Goal: Transaction & Acquisition: Purchase product/service

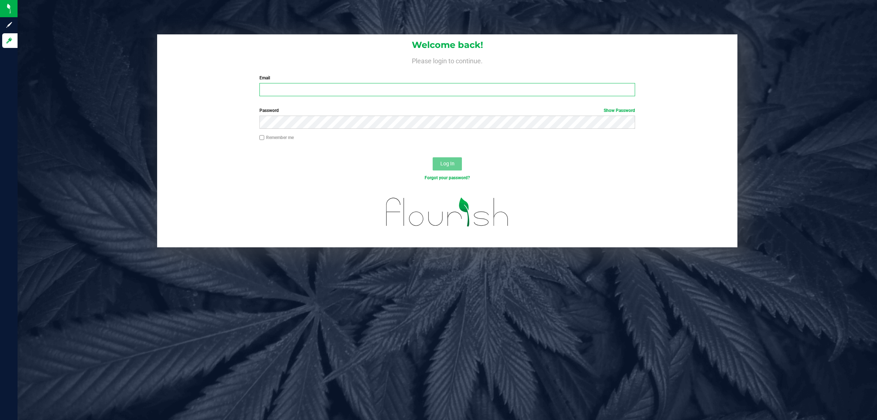
click at [403, 92] on input "Email" at bounding box center [448, 89] width 376 height 13
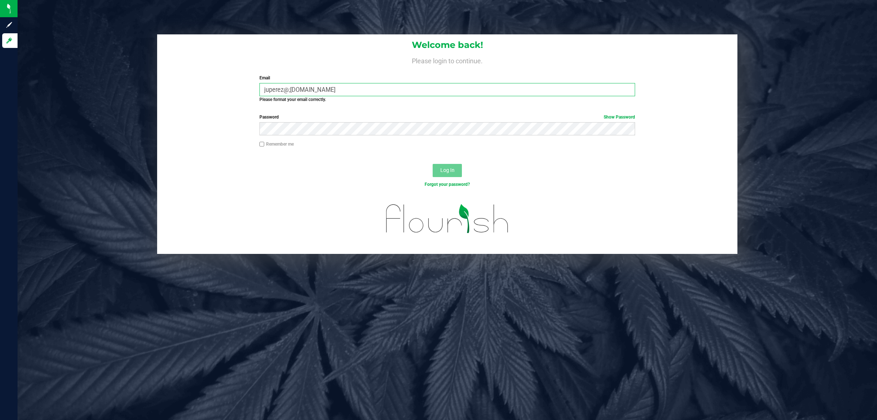
click at [291, 90] on input "juperez@;iveparallel.com" at bounding box center [448, 89] width 376 height 13
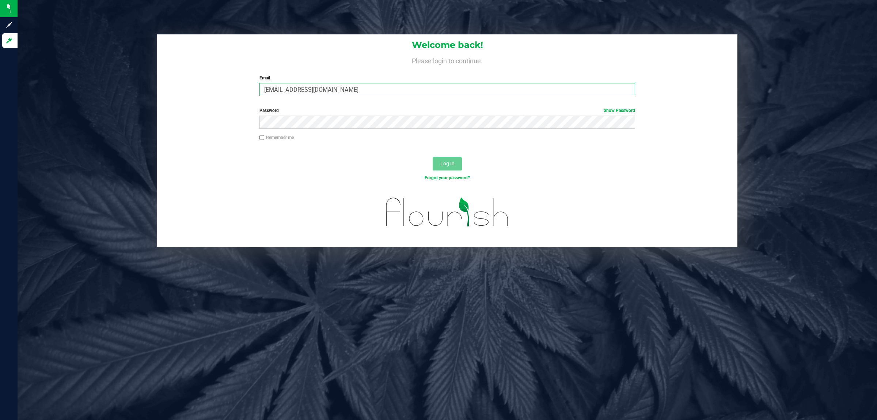
type input "juperez@liveparallel.com"
click at [261, 137] on input "Remember me" at bounding box center [262, 137] width 5 height 5
checkbox input "true"
click at [452, 163] on span "Log In" at bounding box center [447, 163] width 14 height 6
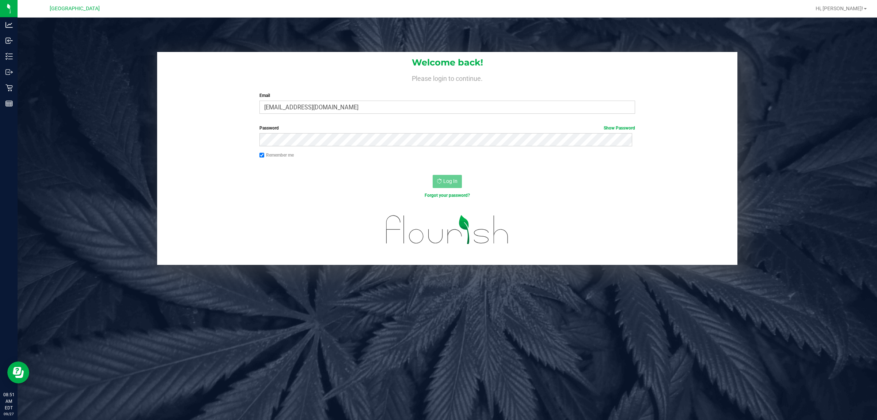
click at [560, 212] on div at bounding box center [447, 235] width 580 height 58
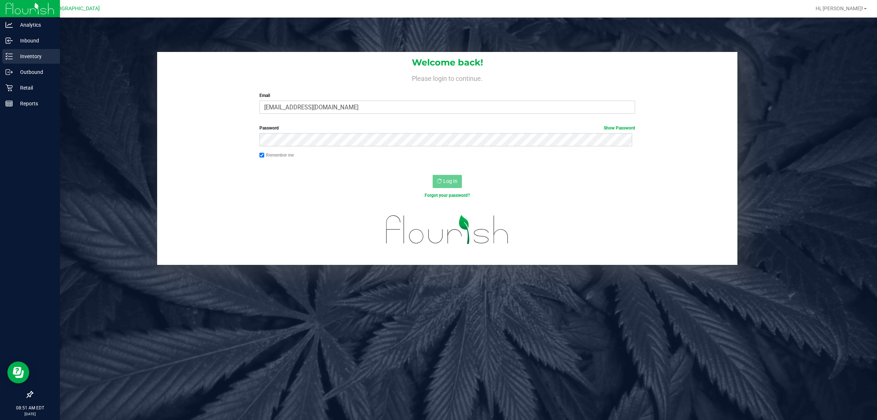
click at [26, 59] on p "Inventory" at bounding box center [35, 56] width 44 height 9
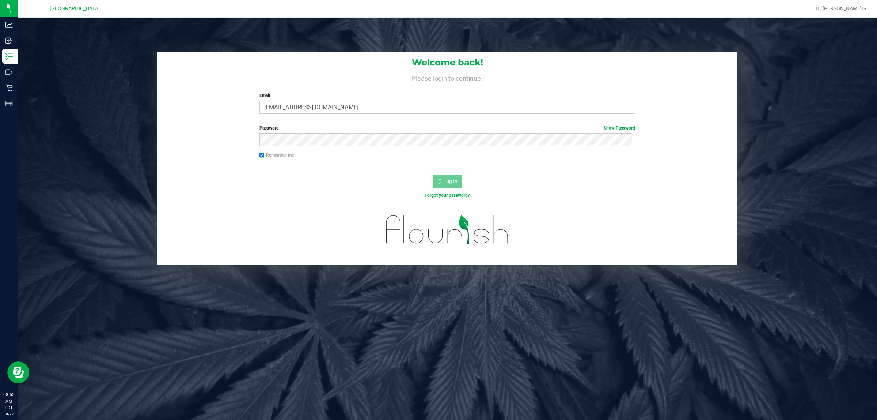
click at [296, 210] on div at bounding box center [447, 235] width 580 height 58
click at [133, 132] on div "Welcome back! Please login to continue. Email juperez@liveparallel.com Required…" at bounding box center [447, 158] width 871 height 213
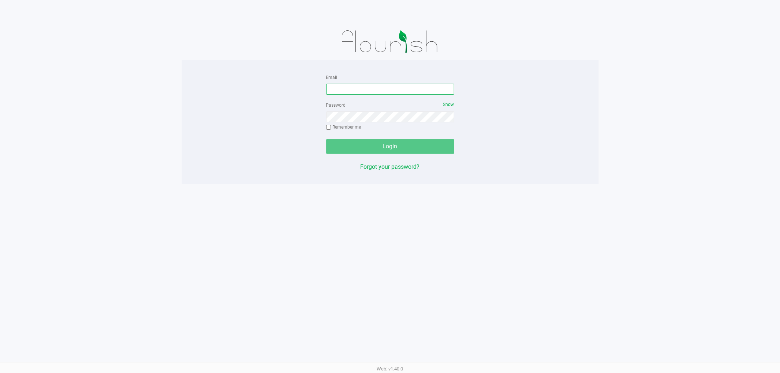
click at [355, 84] on input "Email" at bounding box center [390, 89] width 128 height 11
type input "zlaster@liveparallel.com"
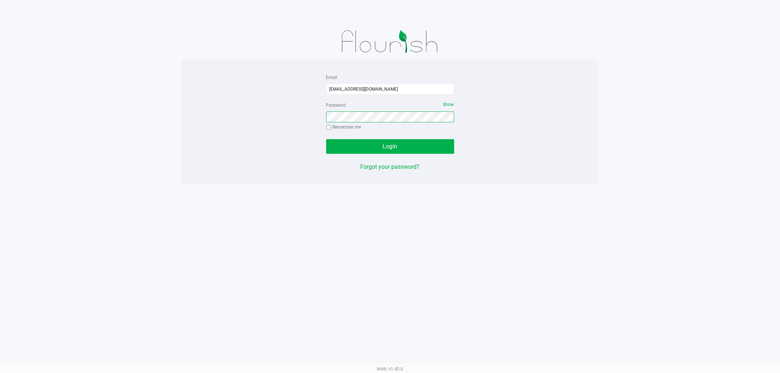
click at [326, 139] on button "Login" at bounding box center [390, 146] width 128 height 15
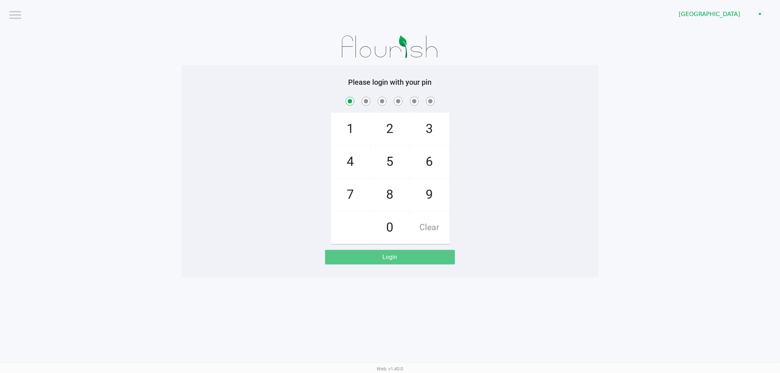
checkbox input "true"
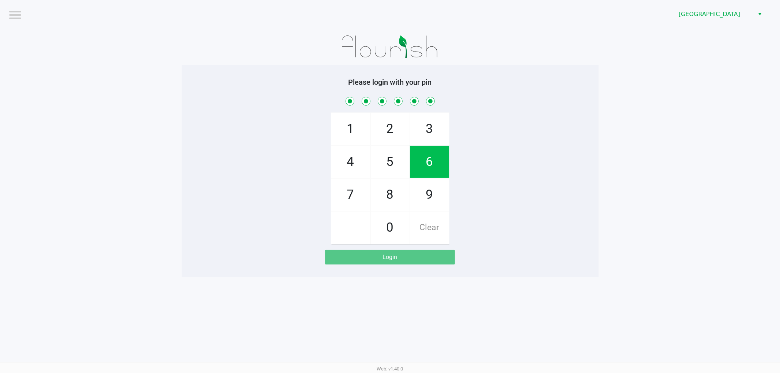
checkbox input "true"
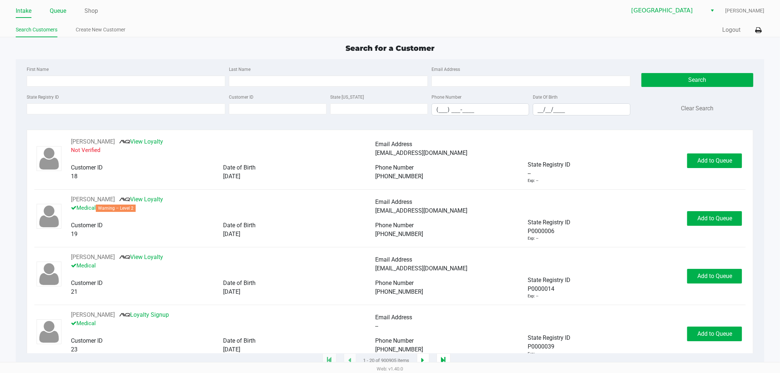
click at [55, 16] on li "Queue" at bounding box center [58, 11] width 16 height 13
click at [55, 12] on link "Queue" at bounding box center [58, 11] width 16 height 10
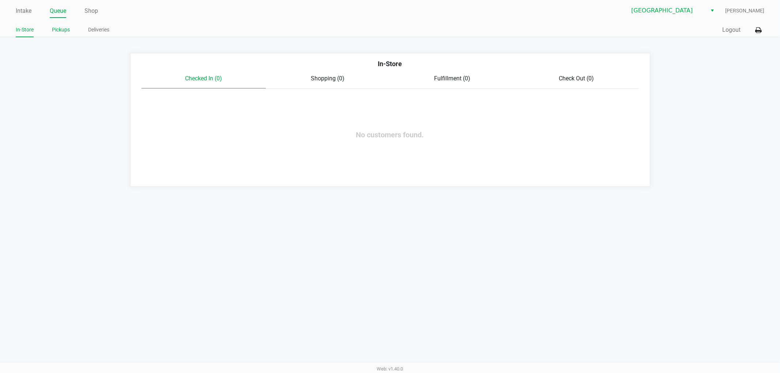
click at [57, 31] on link "Pickups" at bounding box center [61, 29] width 18 height 9
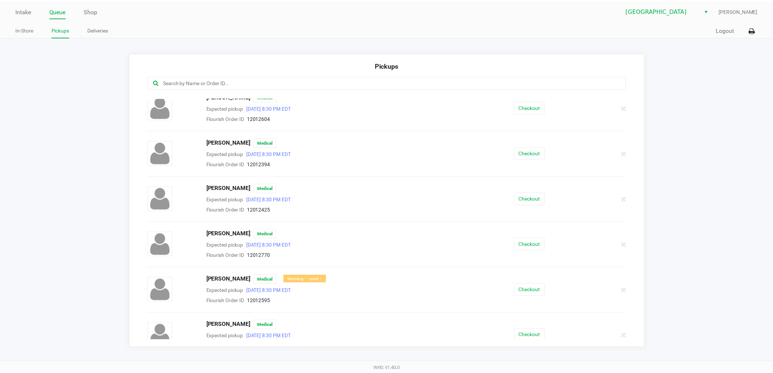
scroll to position [17, 0]
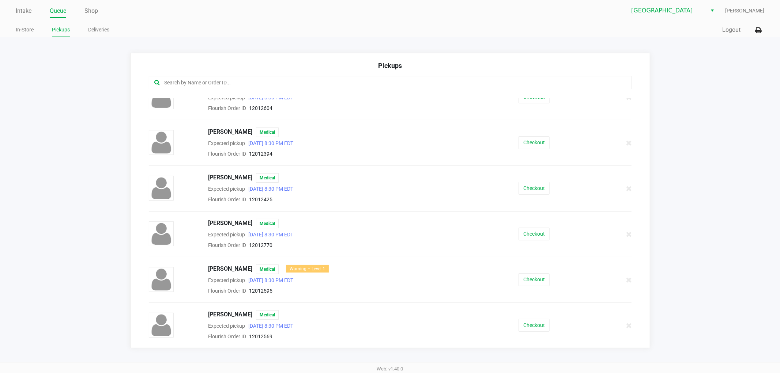
drag, startPoint x: 511, startPoint y: 323, endPoint x: 525, endPoint y: 323, distance: 14.6
click at [511, 323] on div "Checkout" at bounding box center [534, 325] width 124 height 13
click at [525, 323] on button "Checkout" at bounding box center [533, 325] width 31 height 13
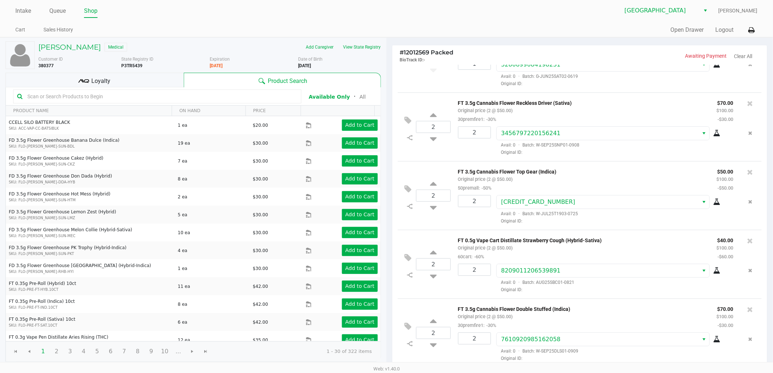
click at [123, 72] on div "TYLER BENJAMIN Medical Add Caregiver View State Registry Customer ID 380377 Sta…" at bounding box center [193, 202] width 376 height 328
click at [124, 76] on div "Loyalty" at bounding box center [94, 80] width 178 height 15
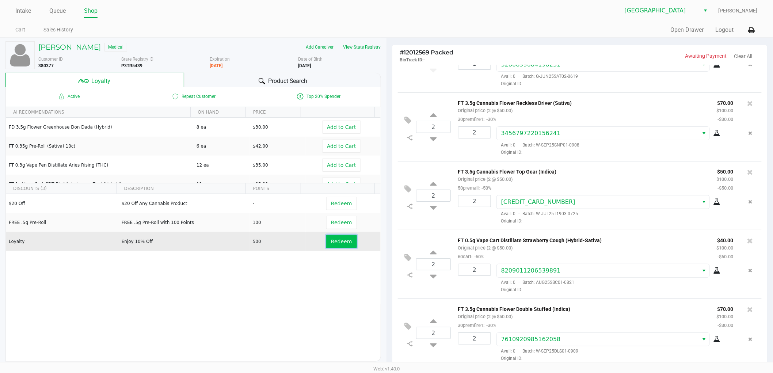
click at [341, 238] on button "Redeem" at bounding box center [341, 241] width 30 height 13
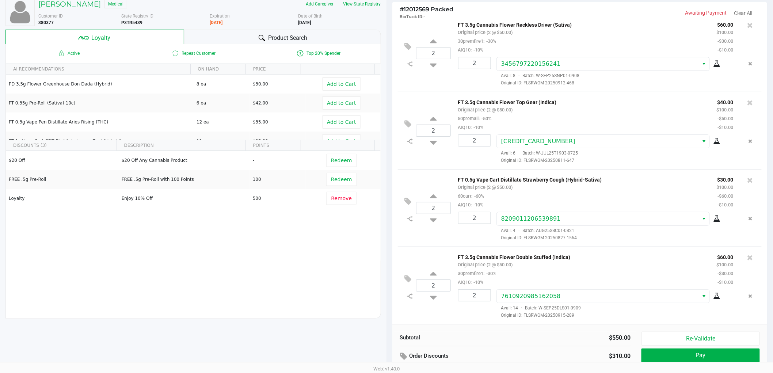
scroll to position [84, 0]
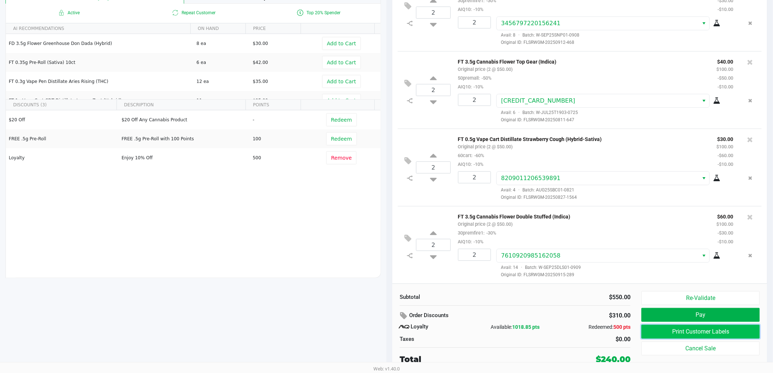
click at [704, 335] on button "Print Customer Labels" at bounding box center [701, 332] width 118 height 14
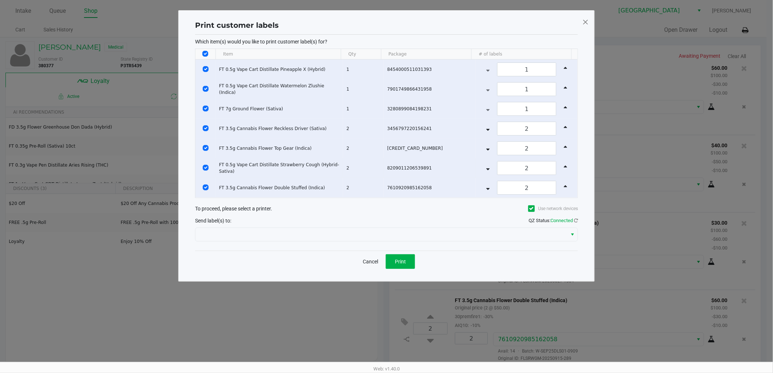
scroll to position [0, 0]
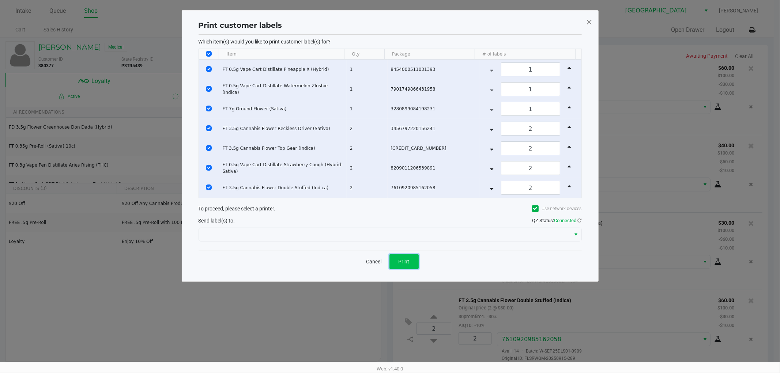
click at [397, 268] on button "Print" at bounding box center [403, 261] width 29 height 15
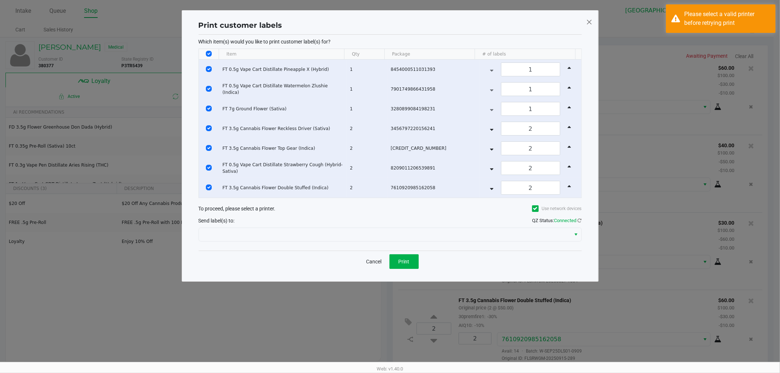
click at [245, 222] on div "Send label(s) to: QZ Status: Connected" at bounding box center [389, 220] width 383 height 11
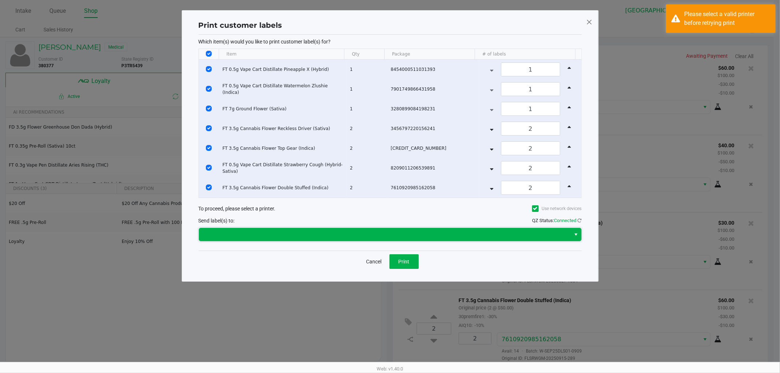
click at [249, 232] on span at bounding box center [384, 234] width 363 height 9
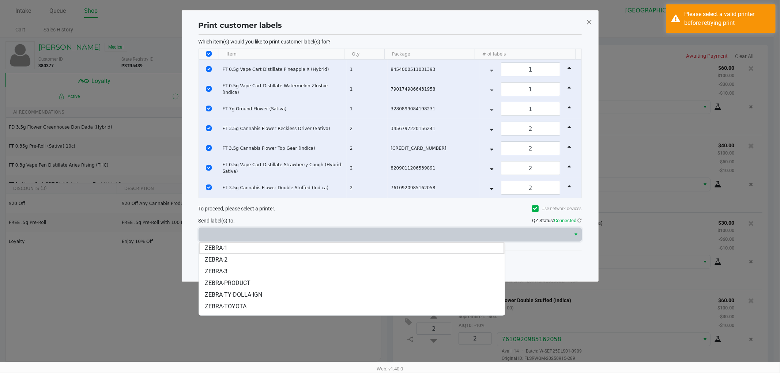
click at [245, 295] on span "ZEBRA-TY-DOLLA-IGN" at bounding box center [233, 295] width 57 height 9
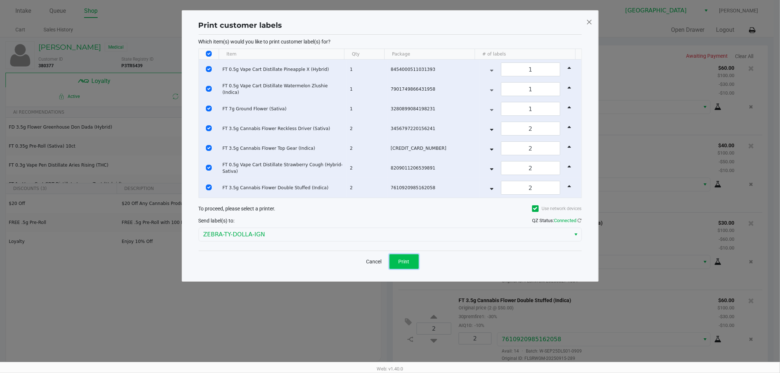
click at [401, 258] on button "Print" at bounding box center [403, 261] width 29 height 15
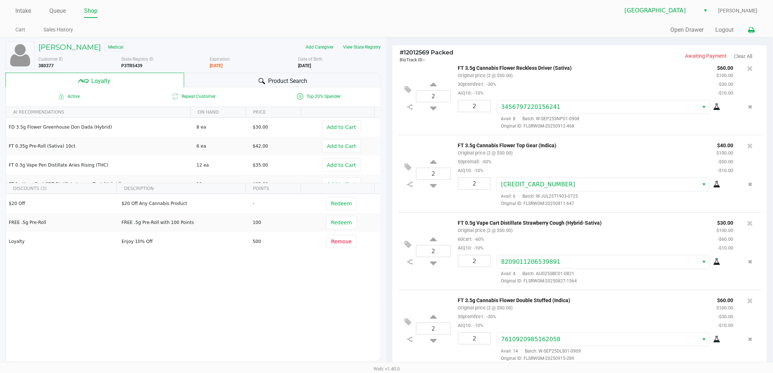
click at [752, 32] on icon at bounding box center [752, 30] width 6 height 5
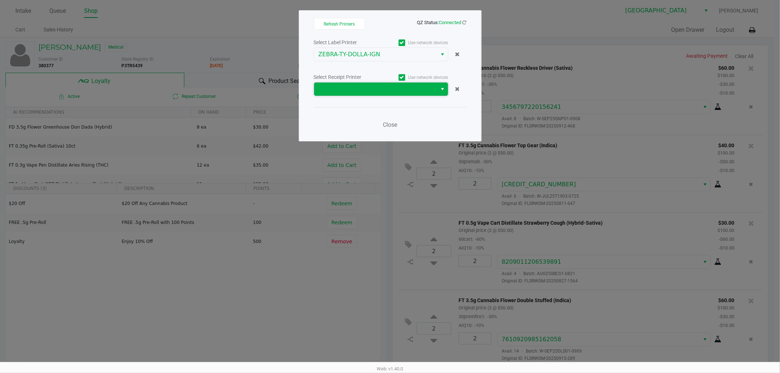
click at [360, 84] on span at bounding box center [375, 89] width 123 height 13
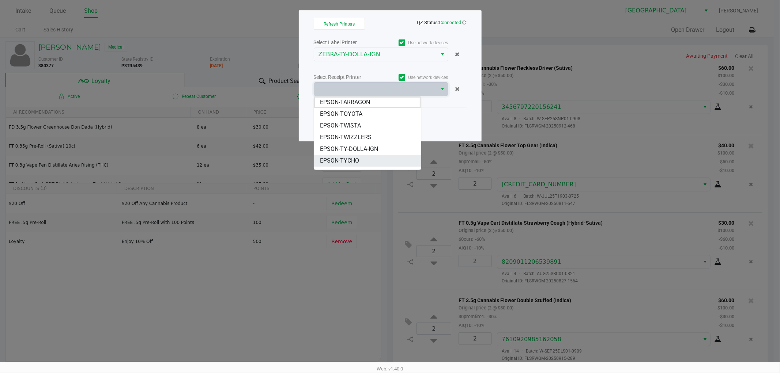
click at [345, 156] on span "EPSON-TYCHO" at bounding box center [339, 160] width 39 height 9
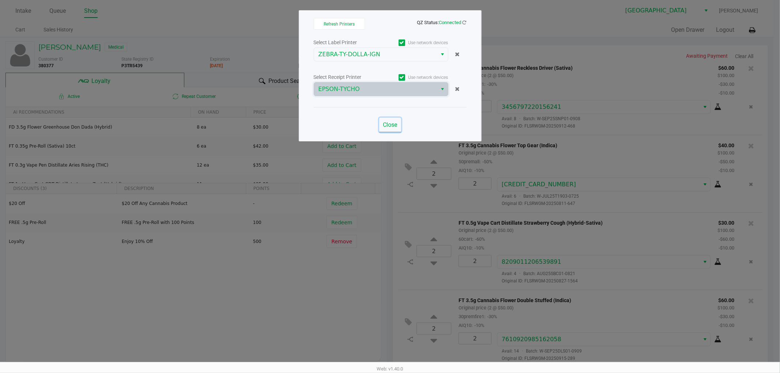
click at [390, 127] on span "Close" at bounding box center [390, 124] width 14 height 7
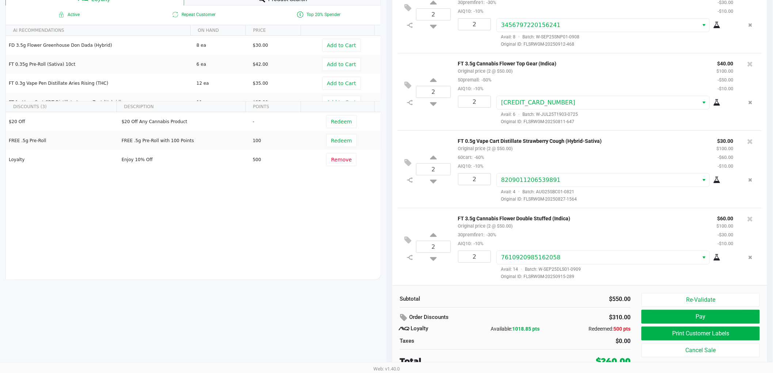
scroll to position [84, 0]
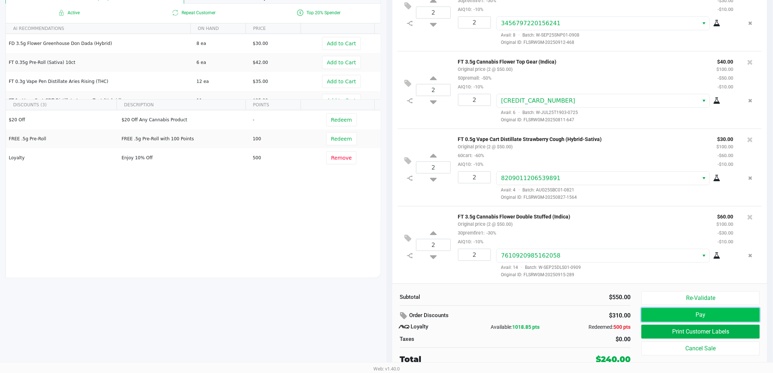
click at [667, 311] on button "Pay" at bounding box center [701, 315] width 118 height 14
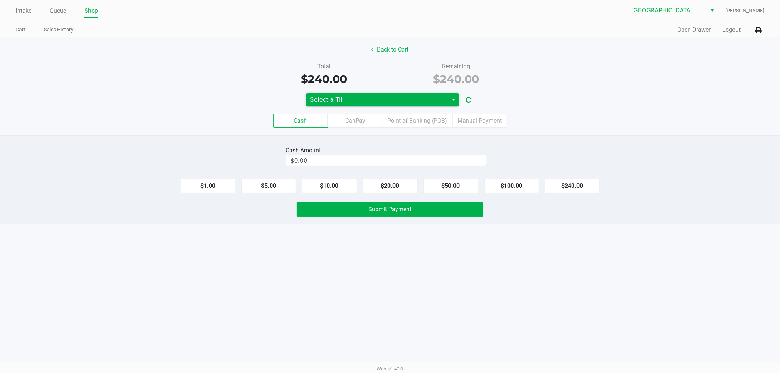
click at [351, 95] on span "Select a Till" at bounding box center [376, 99] width 133 height 9
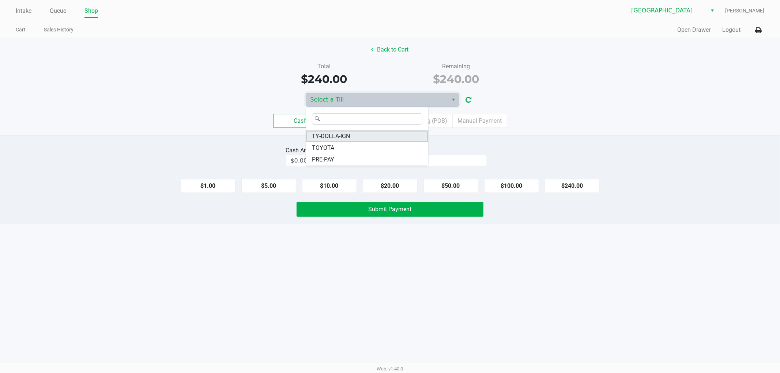
click at [344, 138] on span "TY-DOLLA-IGN" at bounding box center [331, 136] width 38 height 9
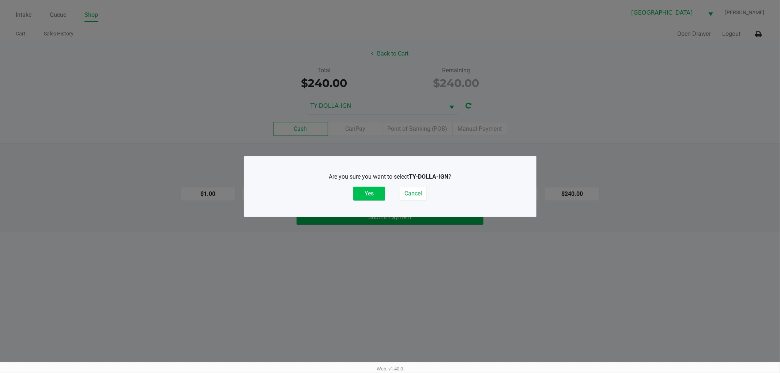
click at [372, 193] on button "Yes" at bounding box center [369, 194] width 32 height 14
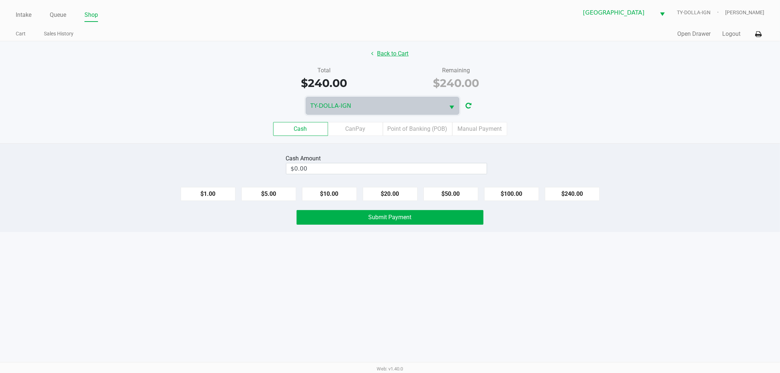
click at [400, 50] on button "Back to Cart" at bounding box center [390, 54] width 47 height 14
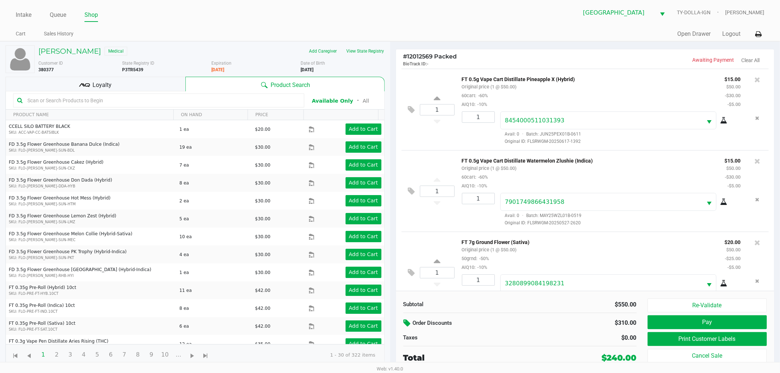
click at [409, 323] on icon at bounding box center [408, 323] width 9 height 8
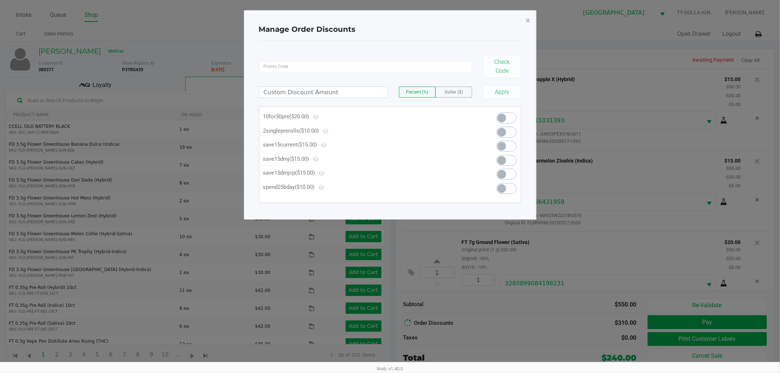
click at [506, 188] on span at bounding box center [506, 188] width 20 height 11
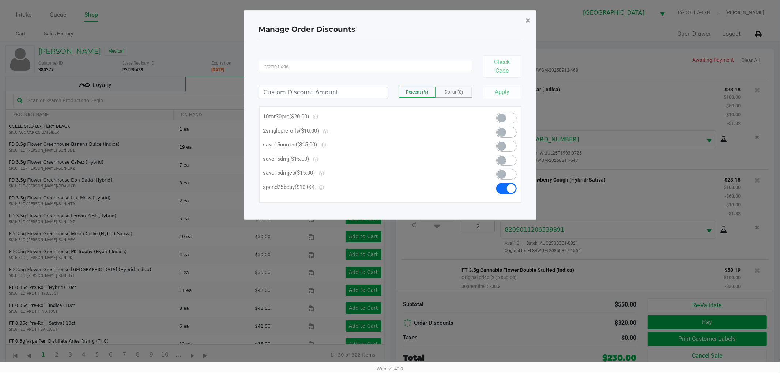
click at [530, 21] on button "×" at bounding box center [528, 20] width 16 height 20
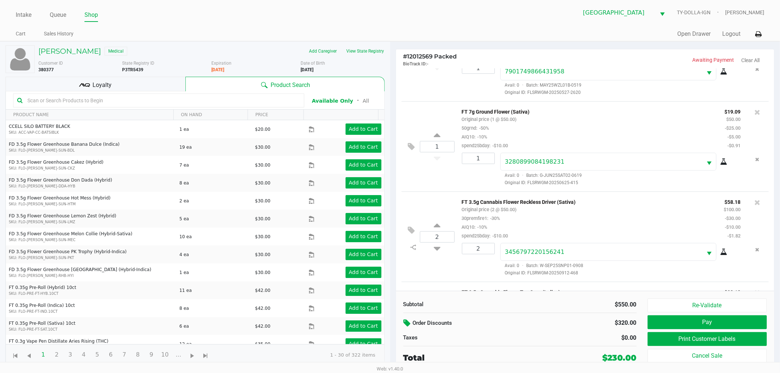
scroll to position [162, 0]
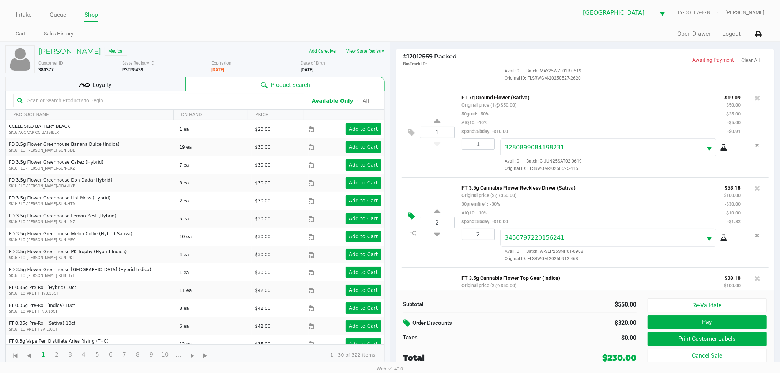
click at [414, 217] on icon at bounding box center [411, 216] width 7 height 8
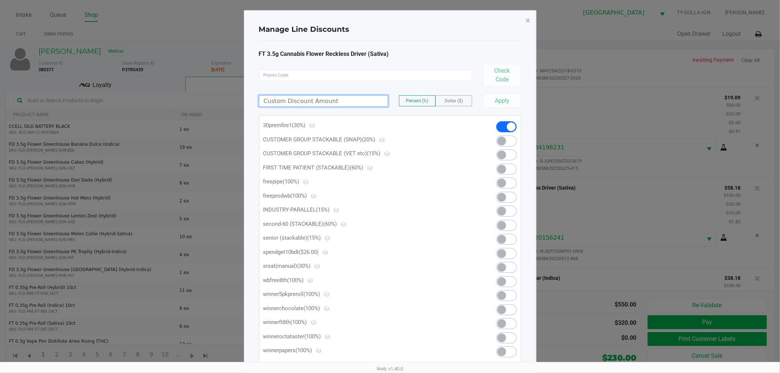
click at [290, 96] on input at bounding box center [323, 101] width 128 height 11
click at [528, 19] on span "×" at bounding box center [528, 20] width 5 height 10
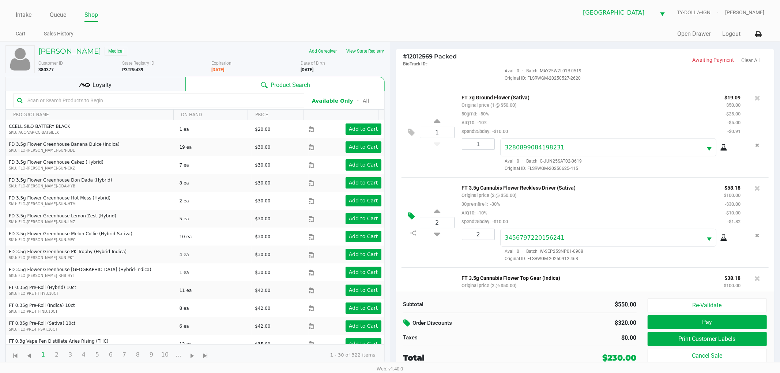
click at [412, 216] on icon at bounding box center [411, 216] width 7 height 8
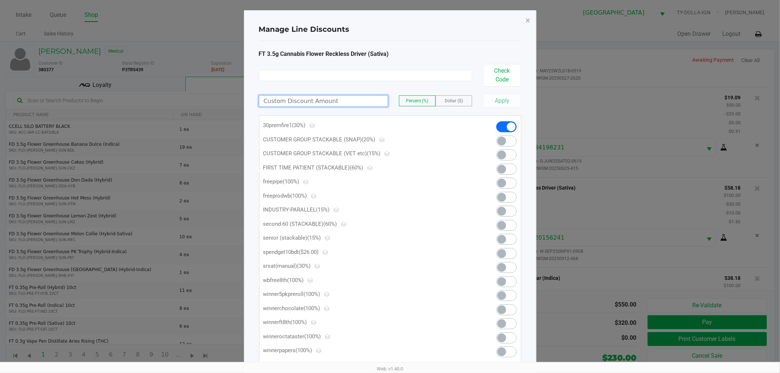
click at [342, 96] on input at bounding box center [323, 101] width 128 height 11
type input "20.00"
click at [510, 99] on button "Apply" at bounding box center [502, 101] width 38 height 14
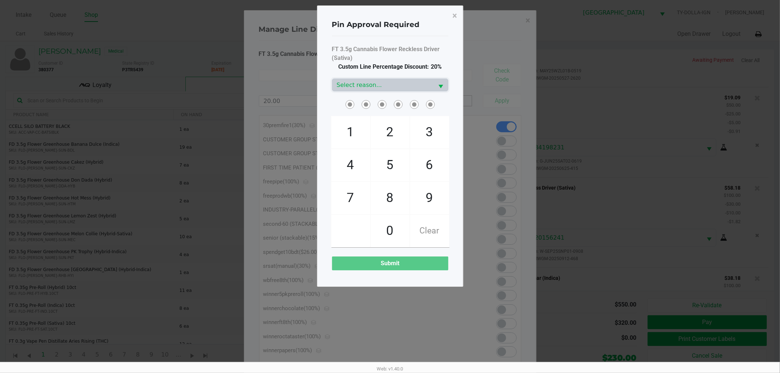
click at [352, 202] on span "7" at bounding box center [350, 198] width 39 height 32
checkbox input "true"
drag, startPoint x: 436, startPoint y: 205, endPoint x: 391, endPoint y: 181, distance: 50.4
click at [435, 205] on span "9" at bounding box center [429, 198] width 39 height 32
checkbox input "true"
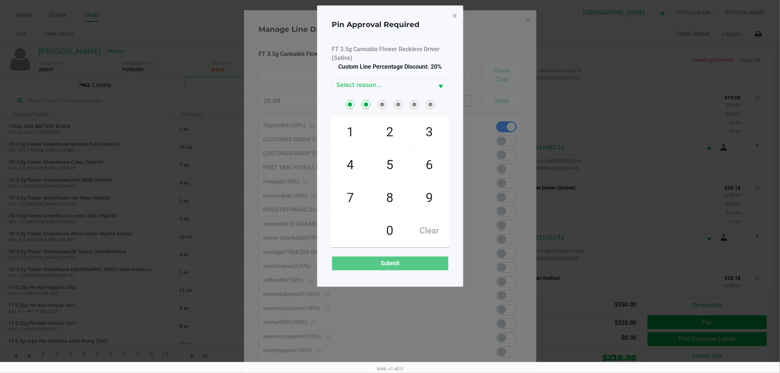
click at [351, 164] on span "4" at bounding box center [350, 165] width 39 height 32
checkbox input "true"
click at [385, 130] on span "2" at bounding box center [390, 132] width 39 height 32
checkbox input "true"
click at [391, 166] on span "5" at bounding box center [390, 165] width 39 height 32
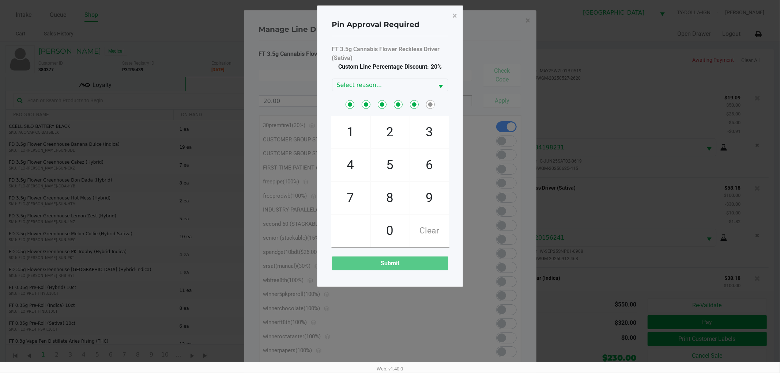
checkbox input "true"
drag, startPoint x: 390, startPoint y: 139, endPoint x: 389, endPoint y: 103, distance: 36.6
click at [389, 138] on span "2" at bounding box center [390, 132] width 39 height 32
checkbox input "true"
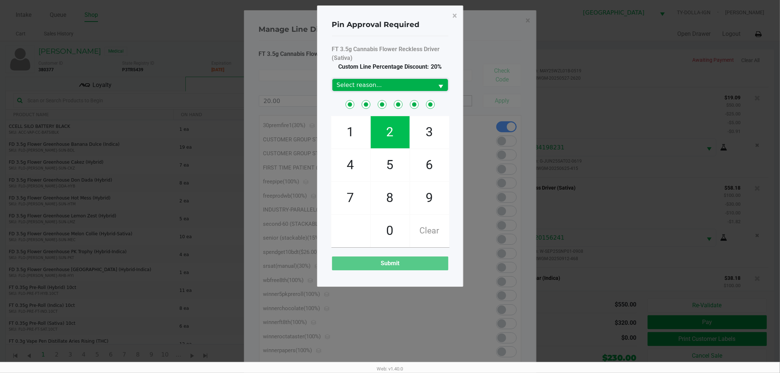
click at [386, 83] on span "Select reason..." at bounding box center [383, 85] width 93 height 9
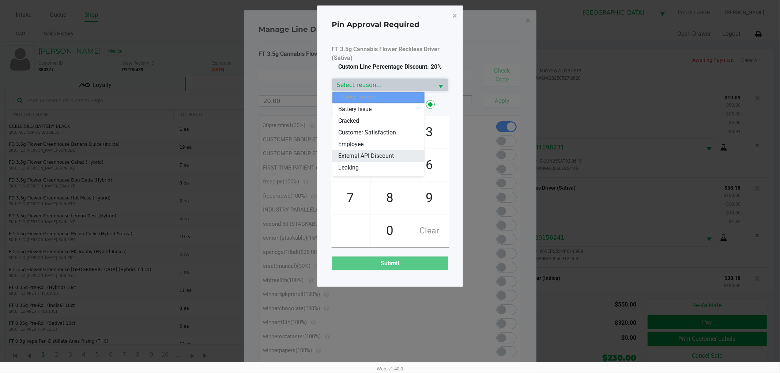
scroll to position [41, 0]
click at [363, 151] on span "Marketing-Promo" at bounding box center [360, 150] width 45 height 9
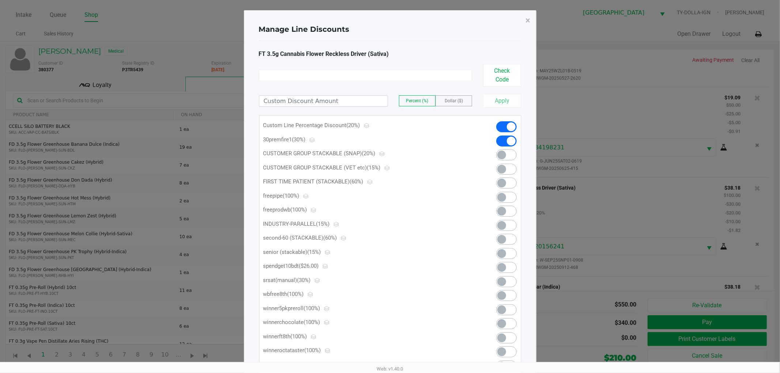
scroll to position [412, 0]
click at [529, 21] on span "×" at bounding box center [528, 20] width 5 height 10
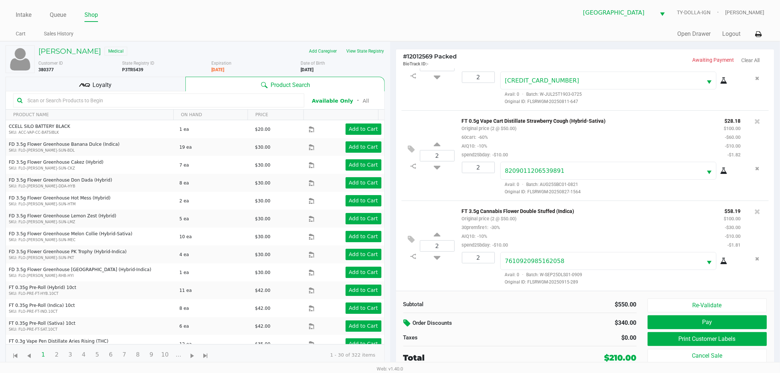
scroll to position [421, 0]
click at [412, 236] on icon at bounding box center [411, 239] width 7 height 8
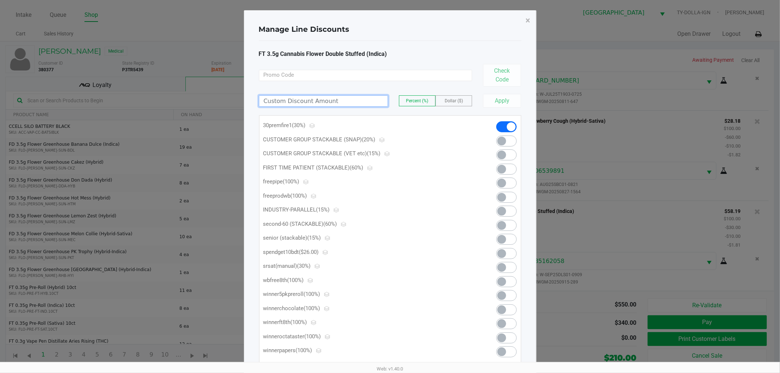
click at [347, 102] on input at bounding box center [323, 101] width 128 height 11
type input "20.00"
click at [489, 99] on button "Apply" at bounding box center [502, 101] width 38 height 14
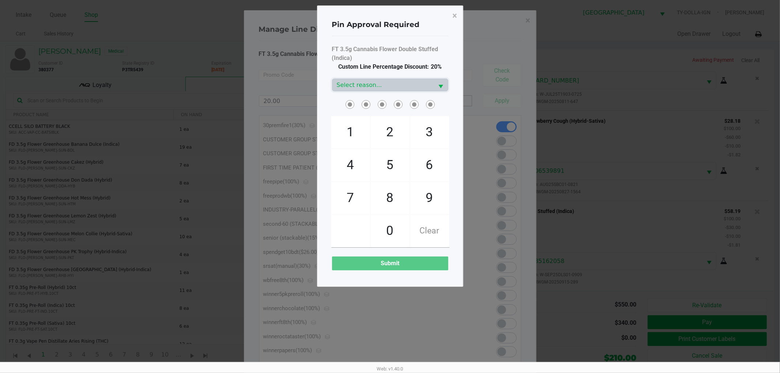
click at [345, 207] on span "7" at bounding box center [350, 198] width 39 height 32
checkbox input "true"
drag, startPoint x: 417, startPoint y: 204, endPoint x: 392, endPoint y: 183, distance: 32.7
click at [418, 204] on span "9" at bounding box center [429, 198] width 39 height 32
checkbox input "true"
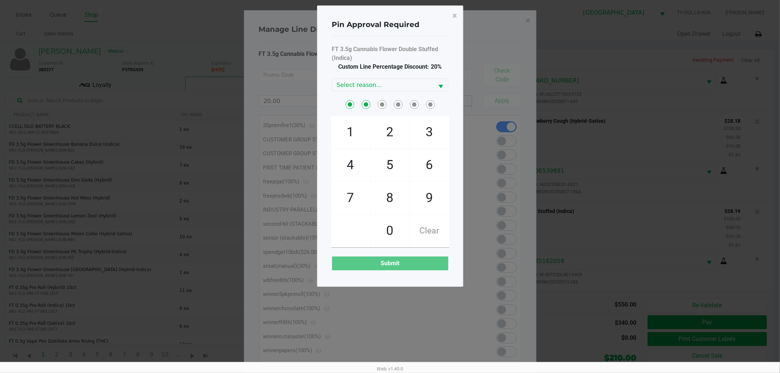
click at [357, 165] on span "4" at bounding box center [350, 165] width 39 height 32
checkbox input "true"
click at [402, 137] on span "2" at bounding box center [390, 132] width 39 height 32
checkbox input "true"
click at [395, 167] on span "5" at bounding box center [390, 165] width 39 height 32
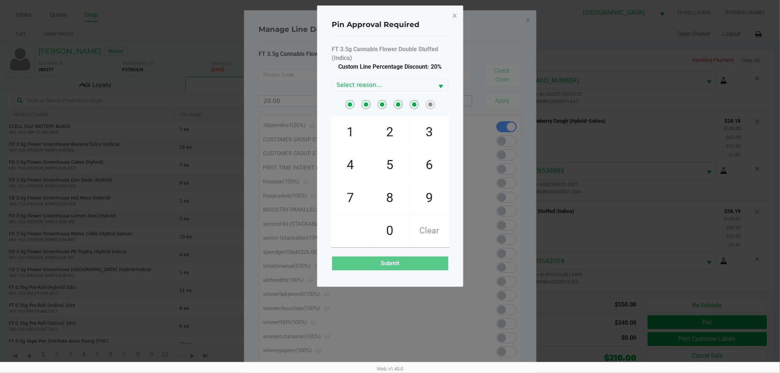
checkbox input "true"
click at [389, 137] on span "2" at bounding box center [390, 132] width 39 height 32
checkbox input "true"
click at [385, 84] on span "Select reason..." at bounding box center [383, 85] width 93 height 9
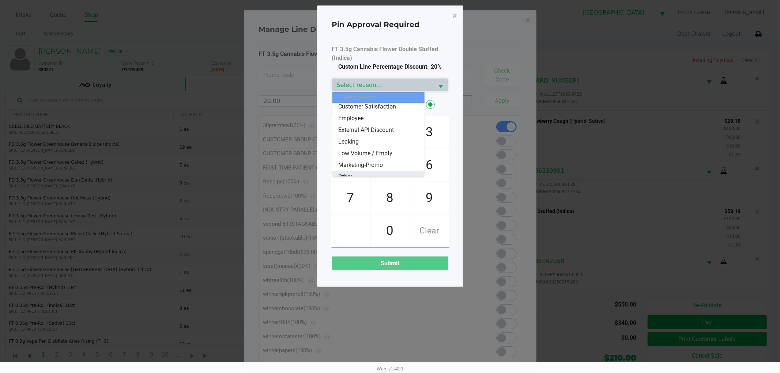
scroll to position [41, 0]
click at [374, 148] on span "Marketing-Promo" at bounding box center [360, 150] width 45 height 9
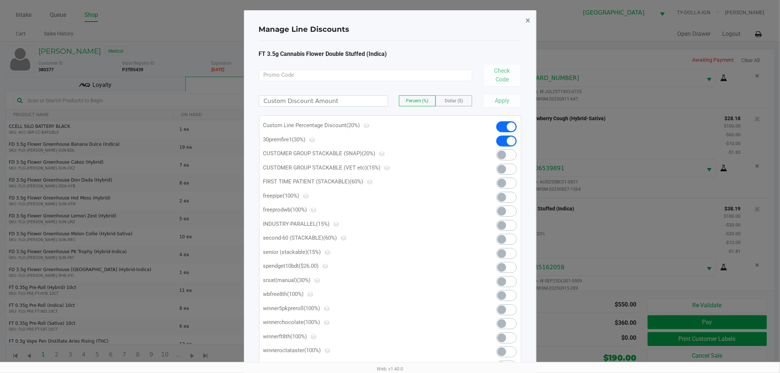
click at [529, 19] on span "×" at bounding box center [528, 20] width 5 height 10
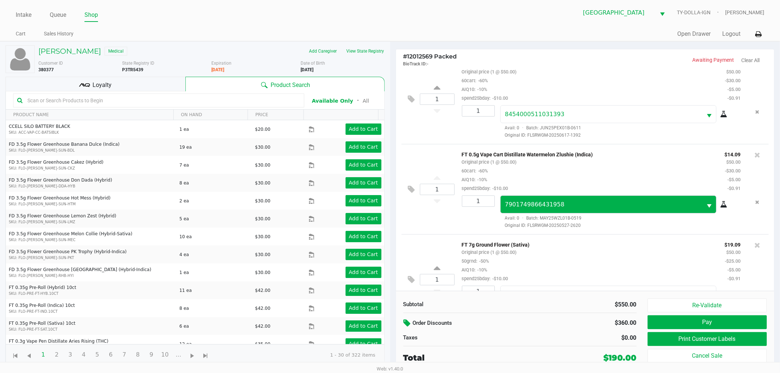
scroll to position [0, 0]
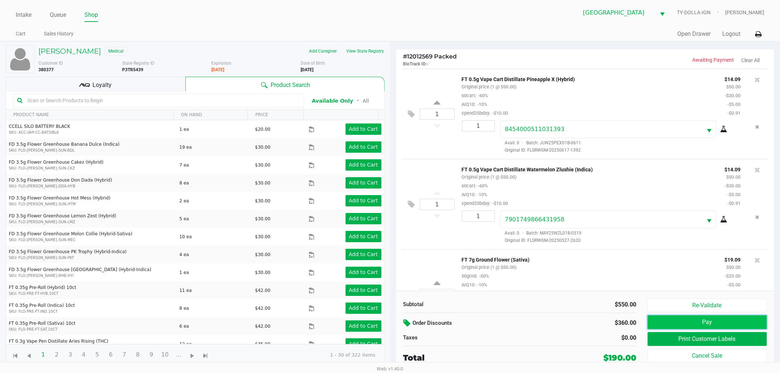
click at [694, 324] on button "Pay" at bounding box center [707, 322] width 120 height 14
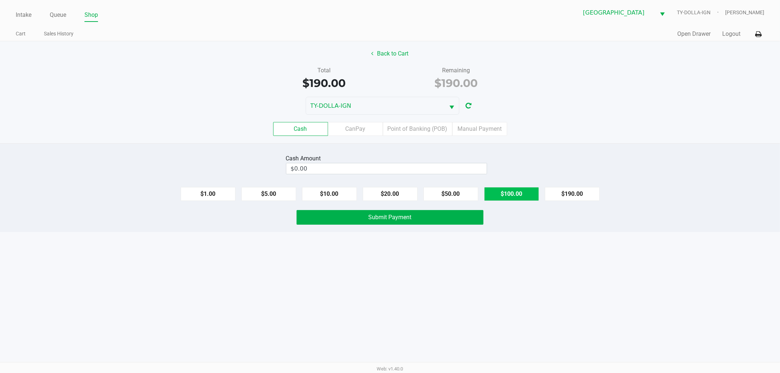
click at [492, 194] on button "$100.00" at bounding box center [511, 194] width 55 height 14
type input "$200.00"
click at [447, 219] on button "Submit Payment" at bounding box center [389, 217] width 187 height 15
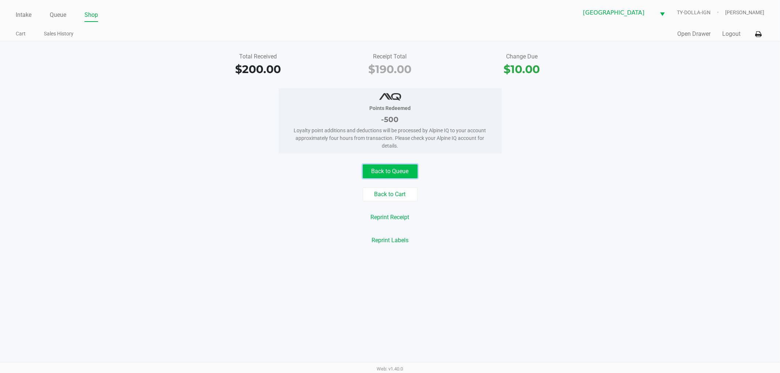
click at [406, 177] on button "Back to Queue" at bounding box center [390, 171] width 55 height 14
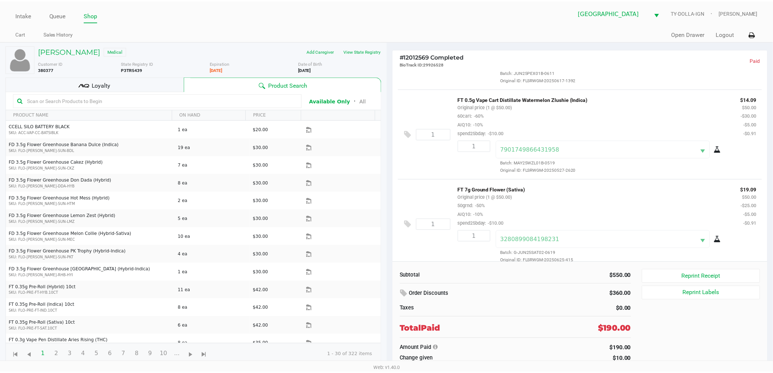
scroll to position [122, 0]
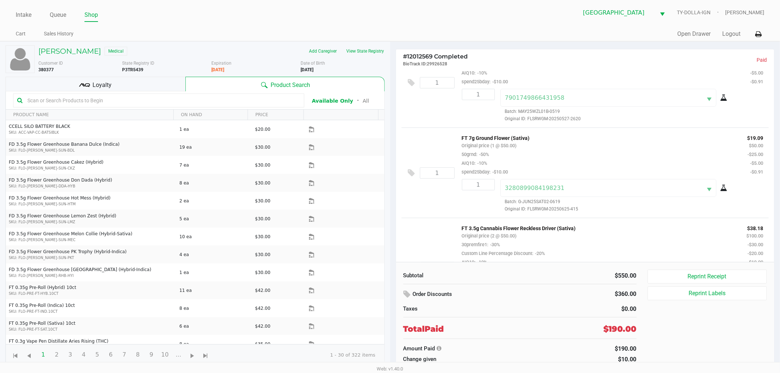
click at [141, 69] on b "P3TR5439" at bounding box center [132, 69] width 21 height 5
copy b "P3TR5439"
click at [23, 18] on link "Intake" at bounding box center [24, 15] width 16 height 10
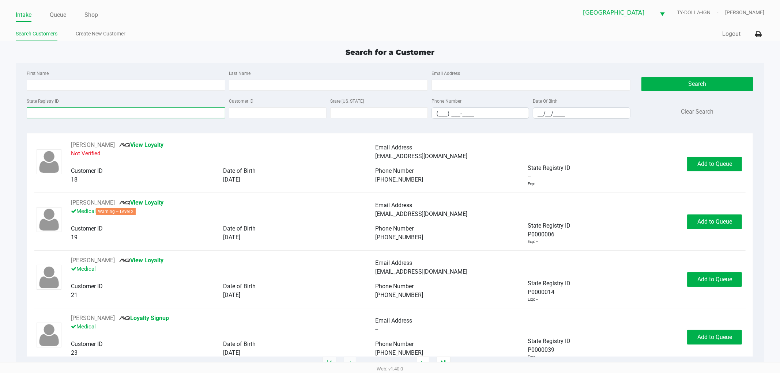
click at [58, 111] on input "State Registry ID" at bounding box center [126, 112] width 199 height 11
paste input "P3TR5439"
type input "P3TR5439"
click at [724, 91] on button "Search" at bounding box center [697, 84] width 112 height 14
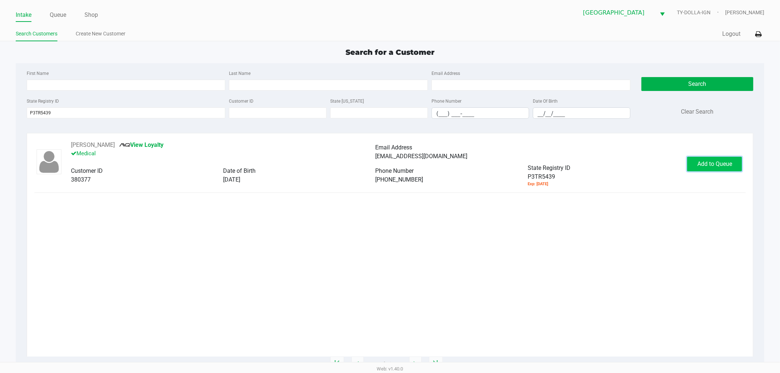
click at [711, 165] on span "Add to Queue" at bounding box center [714, 163] width 35 height 7
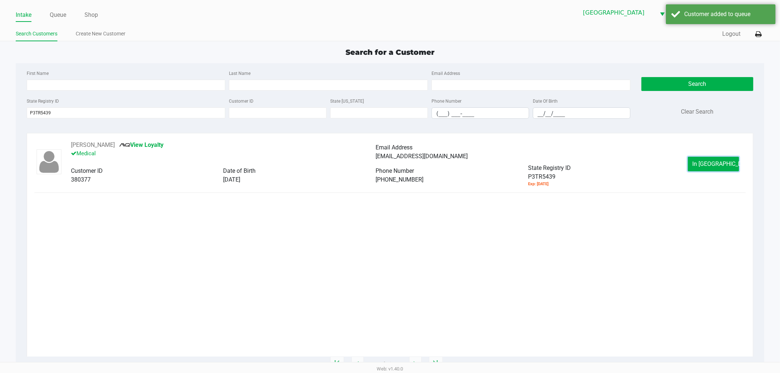
click at [711, 165] on span "In Queue" at bounding box center [722, 163] width 61 height 7
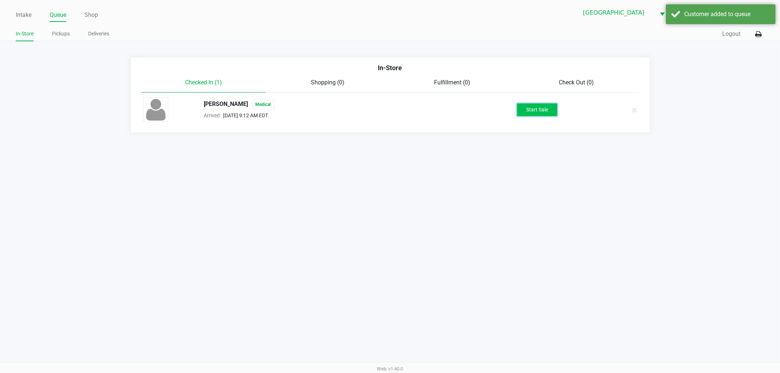
click at [549, 110] on button "Start Sale" at bounding box center [537, 109] width 40 height 13
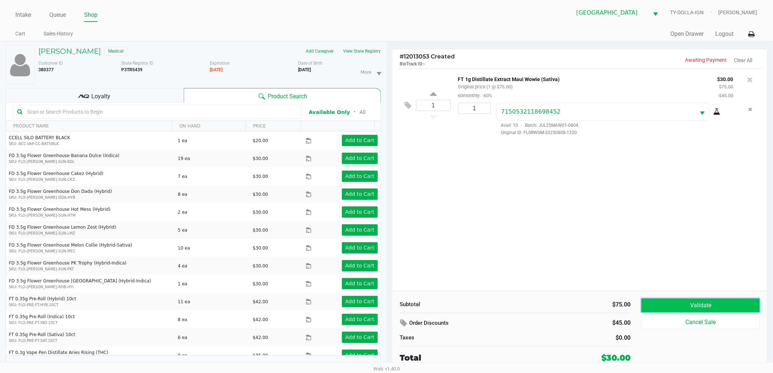
click at [698, 303] on button "Validate" at bounding box center [701, 306] width 118 height 14
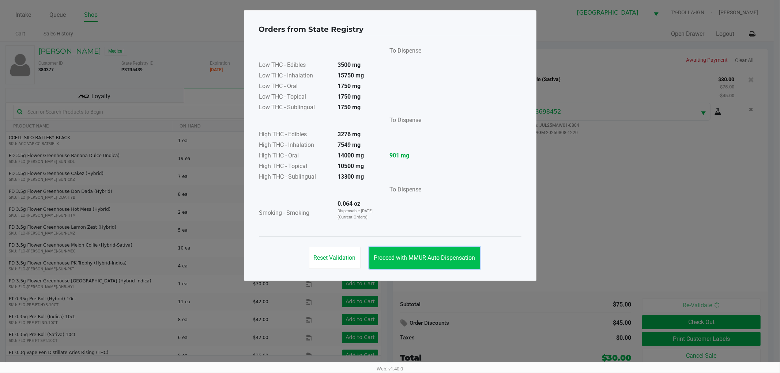
click at [415, 266] on button "Proceed with MMUR Auto-Dispensation" at bounding box center [424, 258] width 111 height 22
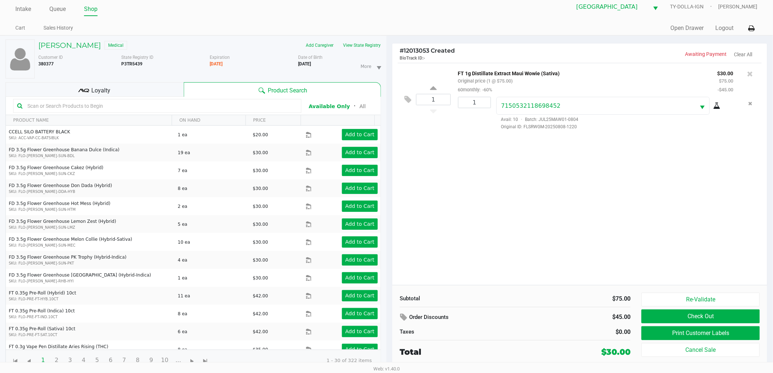
scroll to position [8, 0]
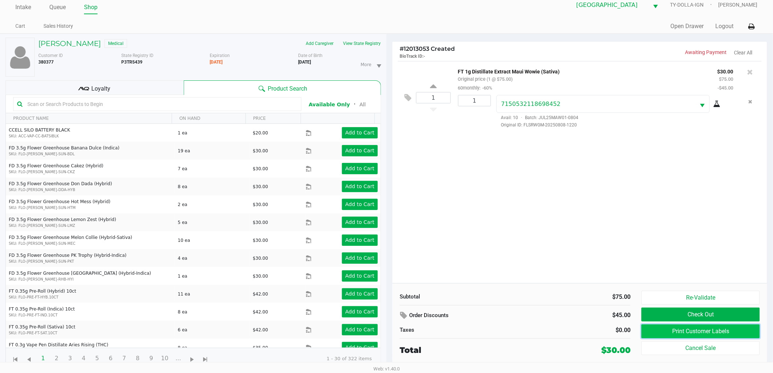
click at [682, 333] on button "Print Customer Labels" at bounding box center [701, 332] width 118 height 14
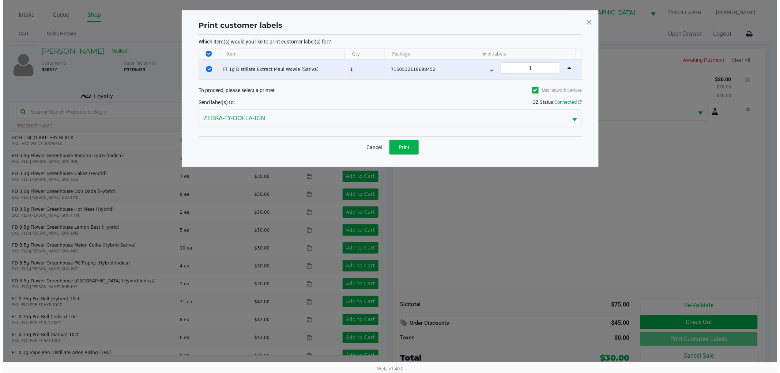
scroll to position [0, 0]
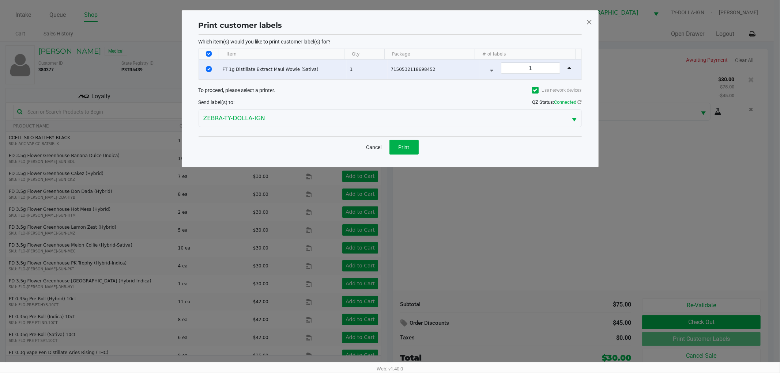
click at [406, 155] on div "Cancel Print" at bounding box center [389, 147] width 383 height 22
click at [401, 149] on span "Print" at bounding box center [403, 147] width 11 height 6
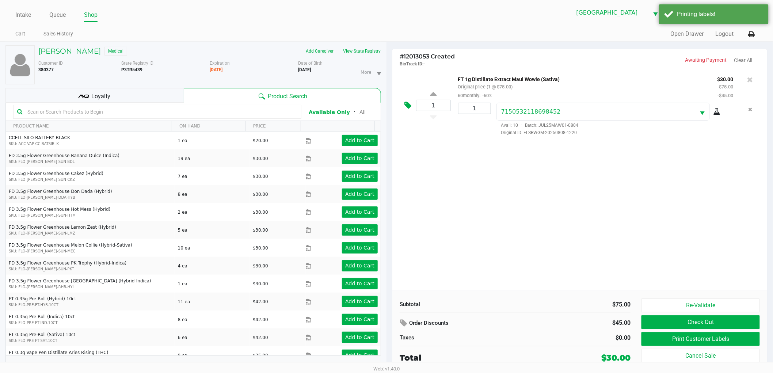
click at [406, 105] on icon at bounding box center [408, 105] width 7 height 8
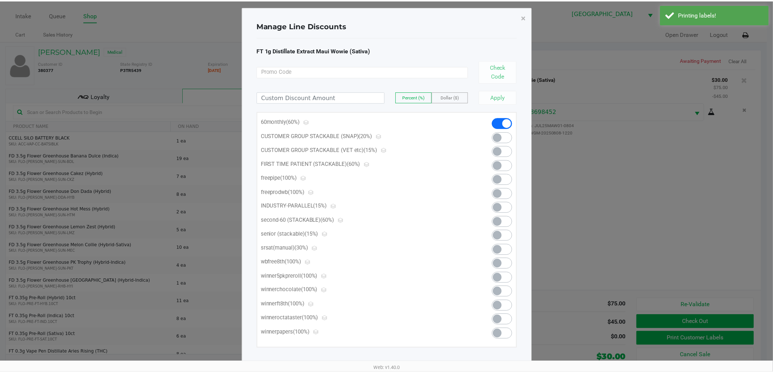
scroll to position [5, 0]
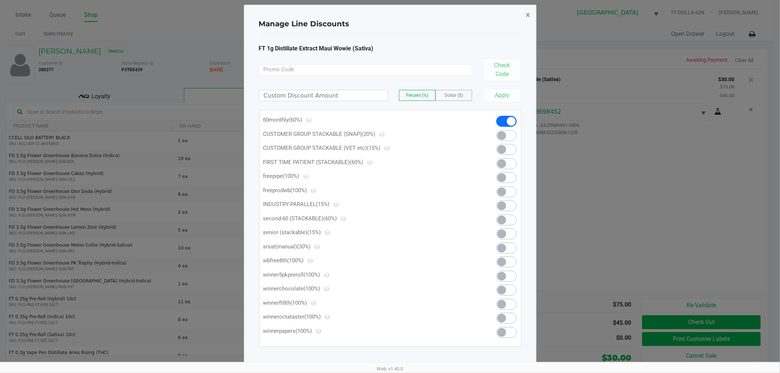
click at [526, 12] on span "×" at bounding box center [528, 15] width 5 height 10
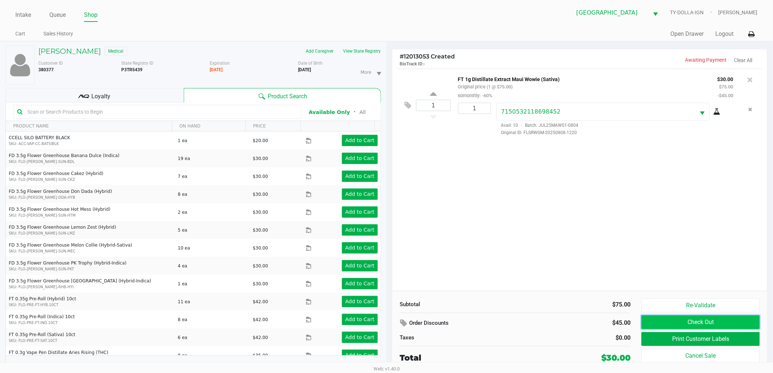
click at [668, 323] on button "Check Out" at bounding box center [701, 322] width 118 height 14
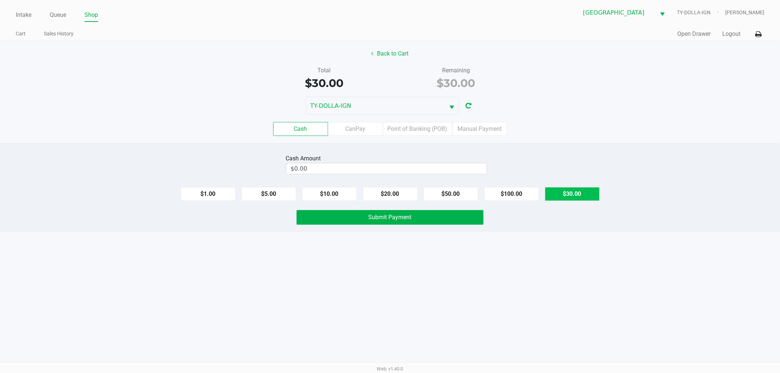
click at [549, 193] on button "$30.00" at bounding box center [572, 194] width 55 height 14
type input "$30.00"
click at [441, 221] on button "Submit Payment" at bounding box center [389, 217] width 187 height 15
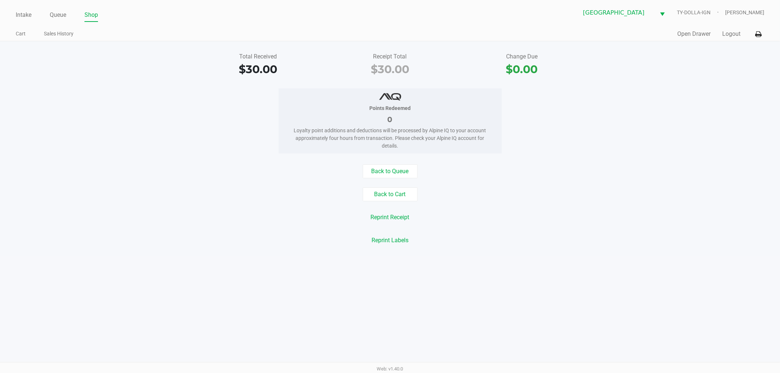
click at [369, 159] on div "Total Received $30.00 Receipt Total $30.00 Change Due $0.00 Points Redeemed 0 L…" at bounding box center [390, 148] width 780 height 215
click at [394, 168] on button "Back to Queue" at bounding box center [390, 171] width 55 height 14
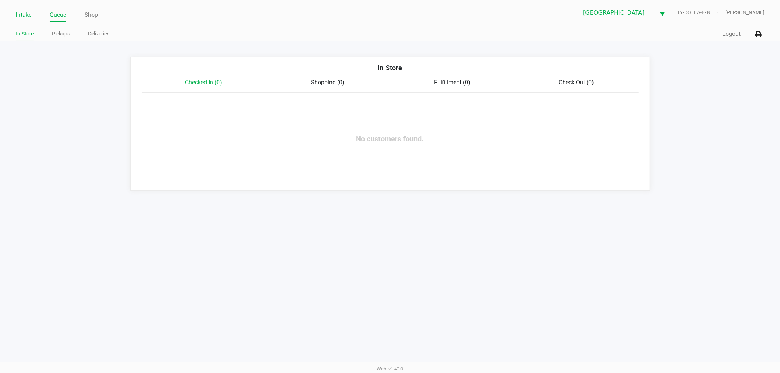
click at [29, 15] on link "Intake" at bounding box center [24, 15] width 16 height 10
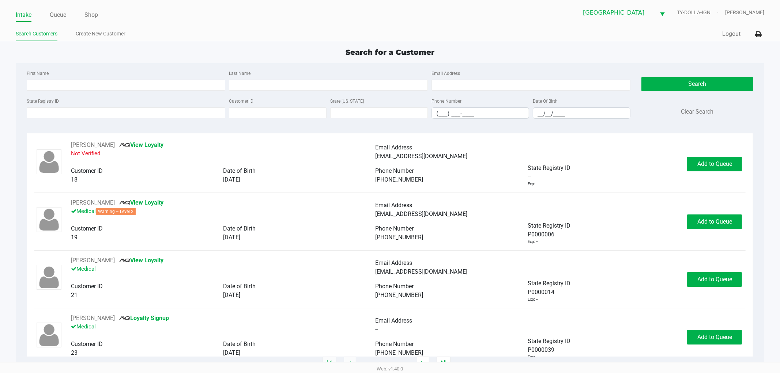
click at [84, 107] on div "State Registry ID" at bounding box center [126, 107] width 202 height 22
click at [83, 114] on input "State Registry ID" at bounding box center [126, 112] width 199 height 11
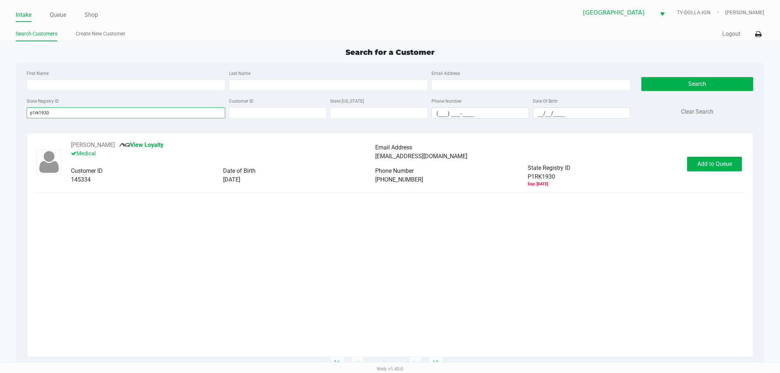
type input "p1rk1930"
click at [722, 168] on button "Add to Queue" at bounding box center [714, 164] width 55 height 15
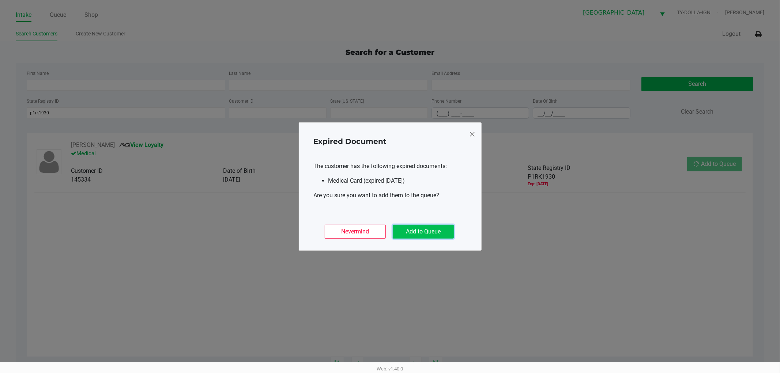
click at [426, 235] on button "Add to Queue" at bounding box center [423, 232] width 61 height 14
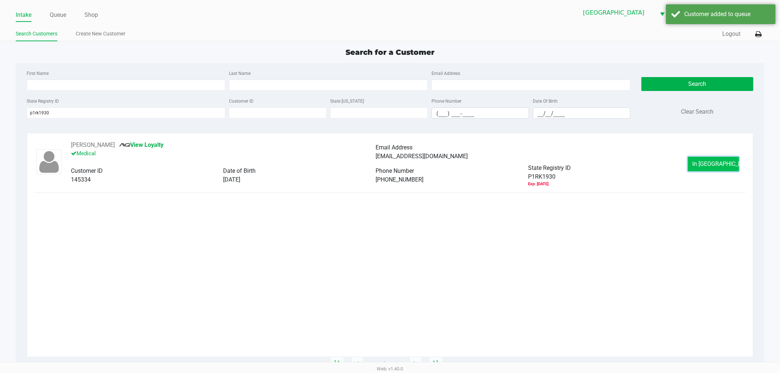
click at [694, 161] on button "In Queue" at bounding box center [713, 164] width 51 height 15
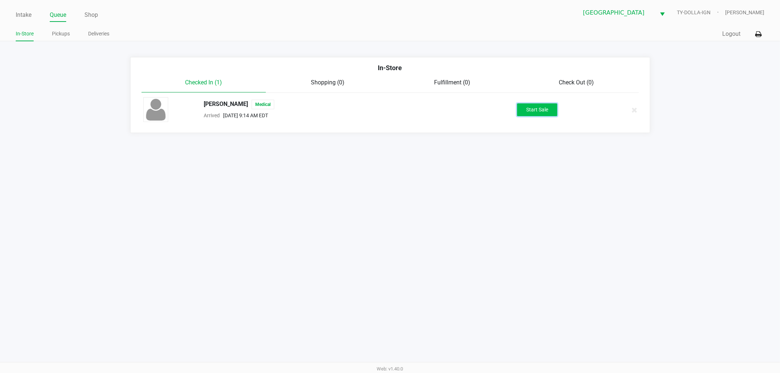
click at [541, 111] on button "Start Sale" at bounding box center [537, 109] width 40 height 13
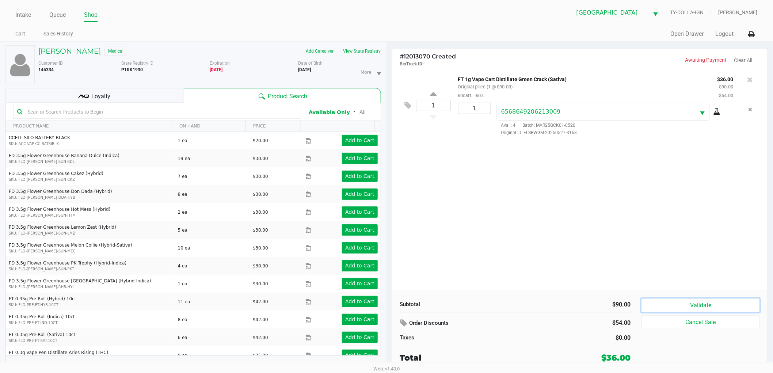
click at [687, 309] on button "Validate" at bounding box center [701, 306] width 118 height 14
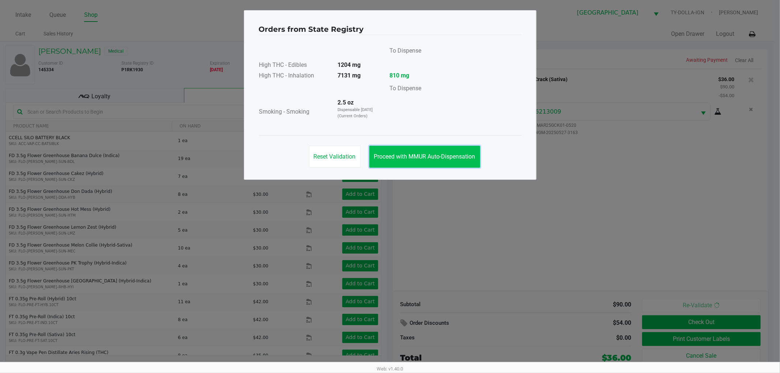
click at [402, 159] on span "Proceed with MMUR Auto-Dispensation" at bounding box center [424, 156] width 101 height 7
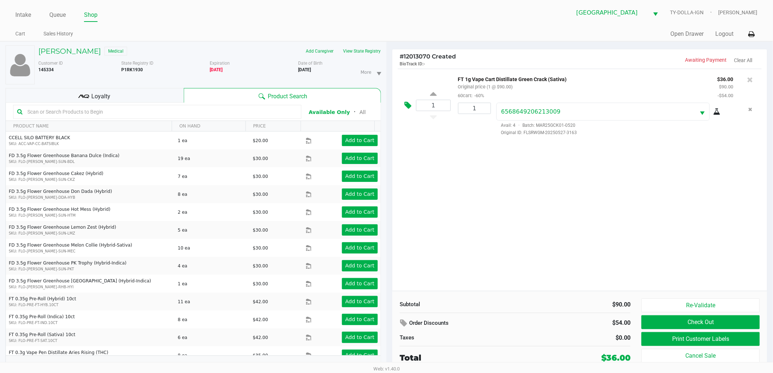
click at [409, 105] on icon at bounding box center [408, 105] width 7 height 8
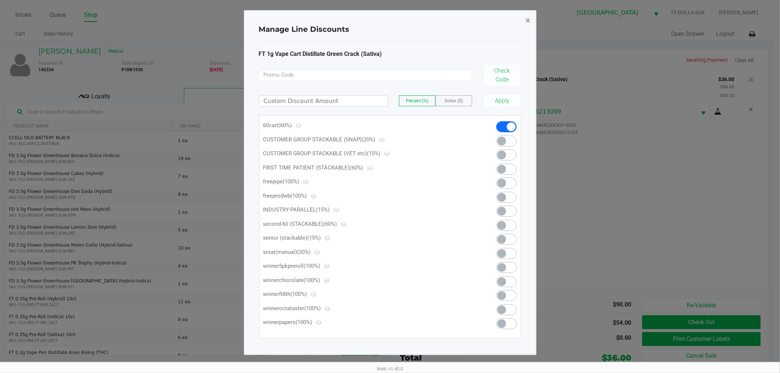
click at [526, 18] on span "×" at bounding box center [528, 20] width 5 height 10
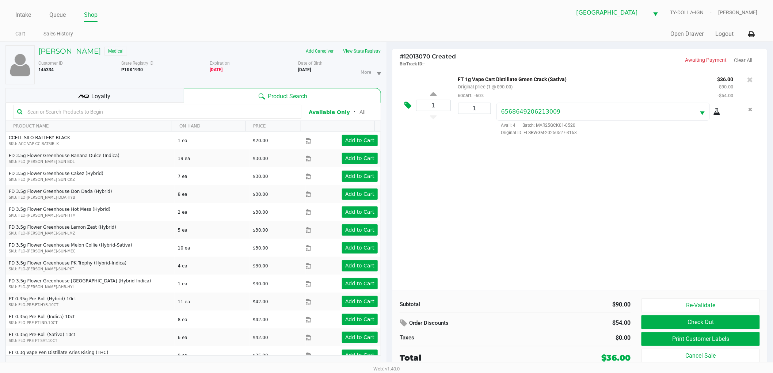
drag, startPoint x: 404, startPoint y: 104, endPoint x: 408, endPoint y: 105, distance: 4.0
click at [408, 105] on button at bounding box center [410, 106] width 13 height 18
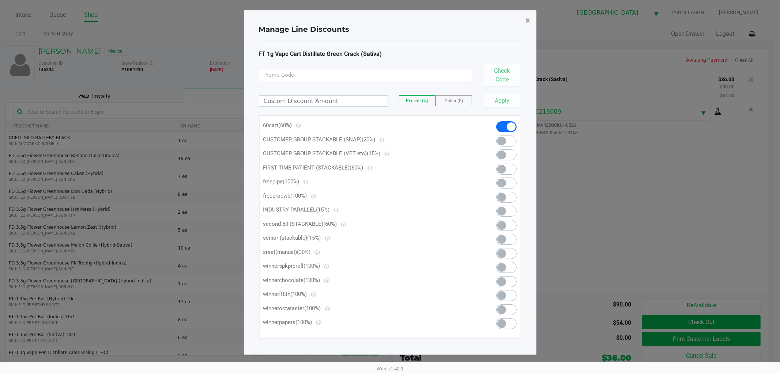
click at [535, 19] on button "×" at bounding box center [528, 20] width 16 height 20
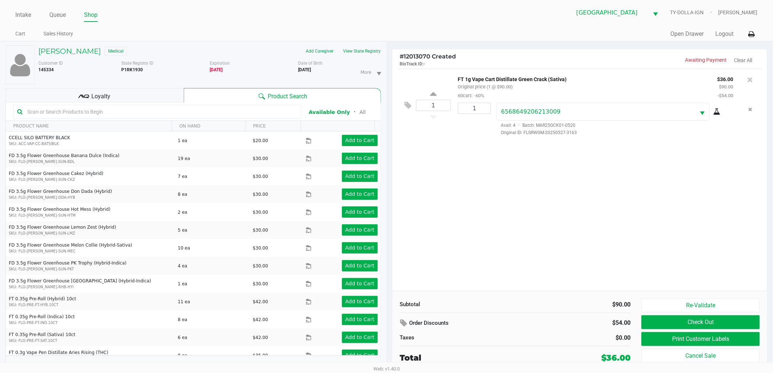
click at [157, 95] on div "Loyalty" at bounding box center [94, 95] width 178 height 15
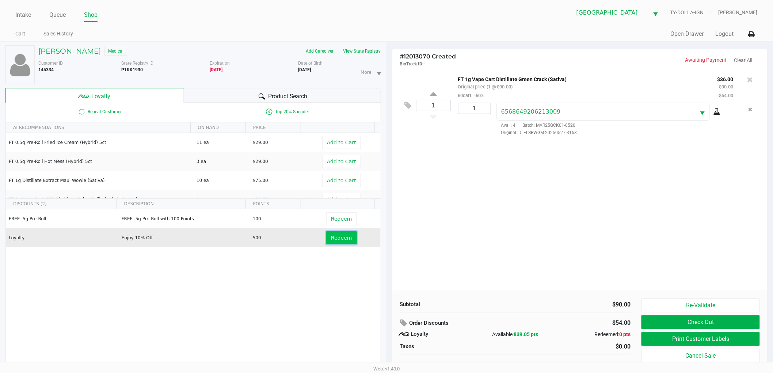
click at [340, 238] on span "Redeem" at bounding box center [341, 238] width 21 height 6
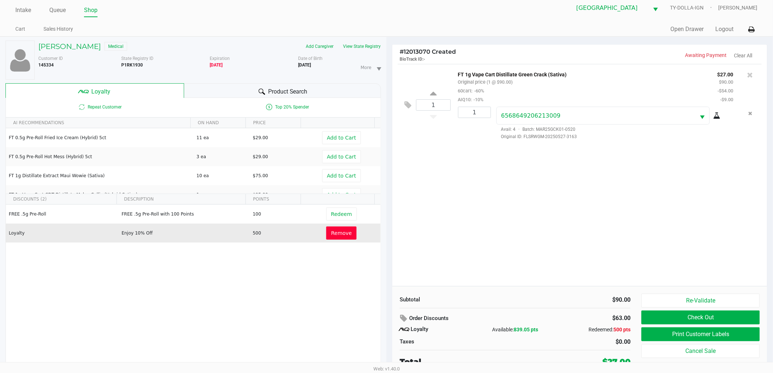
scroll to position [8, 0]
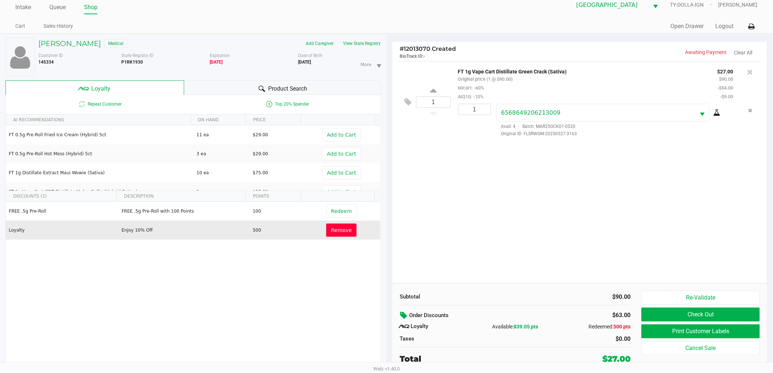
click at [406, 317] on icon at bounding box center [404, 315] width 9 height 8
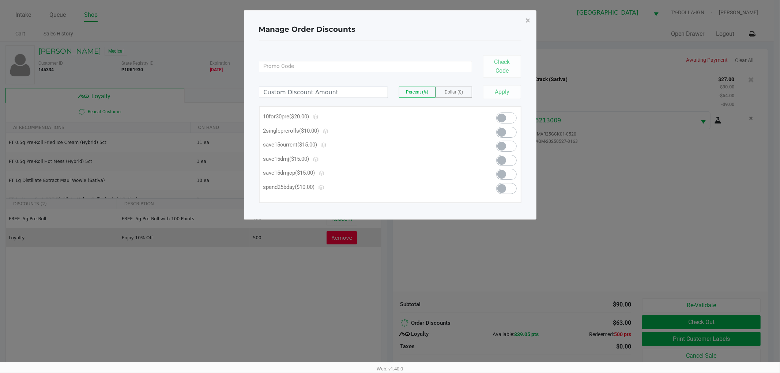
click at [501, 187] on span at bounding box center [501, 188] width 9 height 9
click at [530, 23] on button "×" at bounding box center [528, 20] width 16 height 20
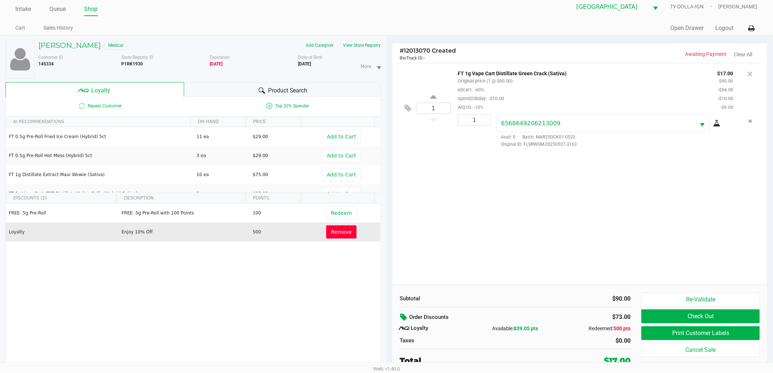
scroll to position [8, 0]
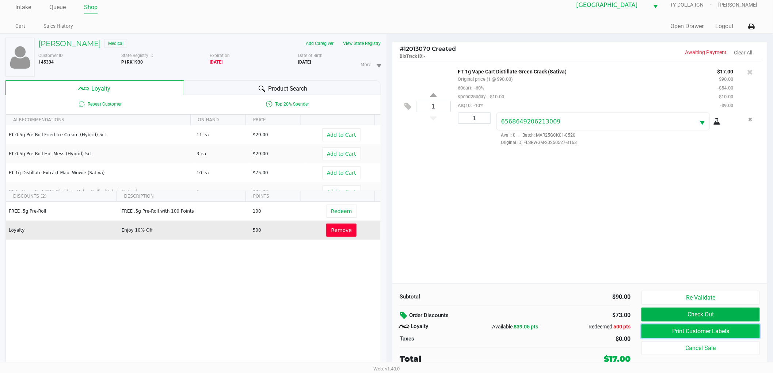
click at [721, 335] on button "Print Customer Labels" at bounding box center [701, 332] width 118 height 14
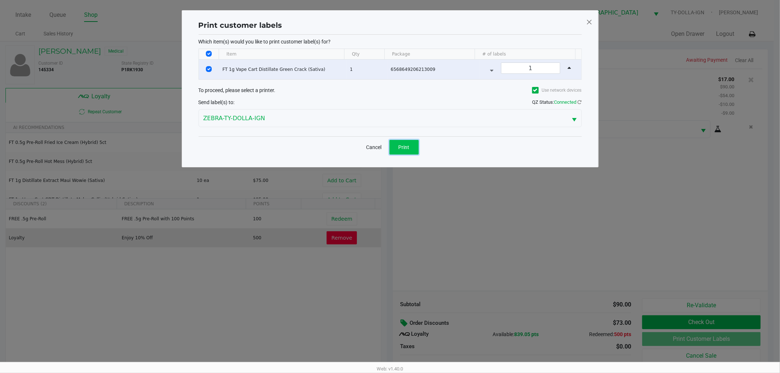
click at [395, 145] on button "Print" at bounding box center [403, 147] width 29 height 15
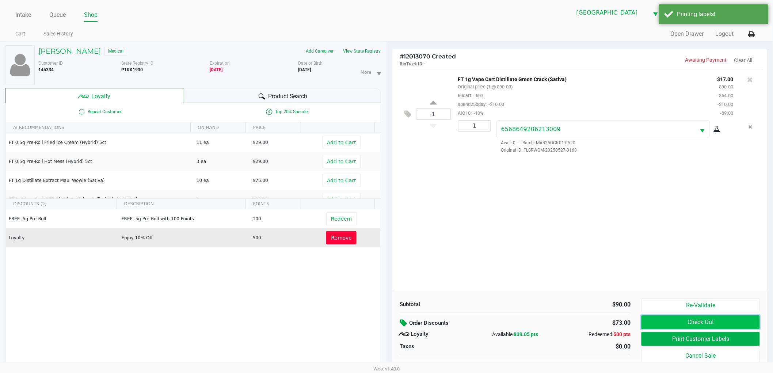
click at [708, 317] on button "Check Out" at bounding box center [701, 322] width 118 height 14
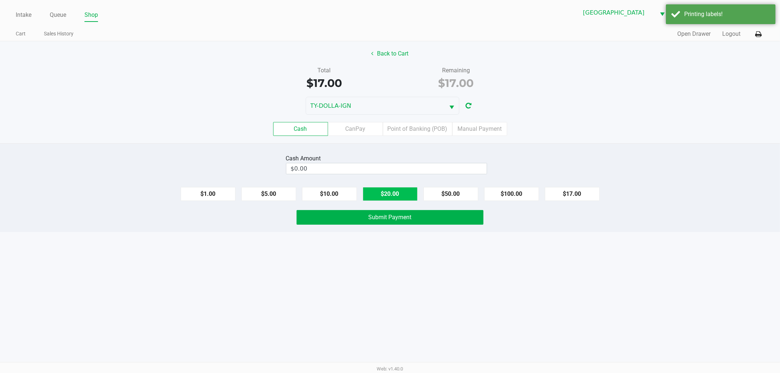
click at [402, 196] on button "$20.00" at bounding box center [390, 194] width 55 height 14
type input "$20.00"
click at [395, 218] on span "Submit Payment" at bounding box center [389, 217] width 43 height 7
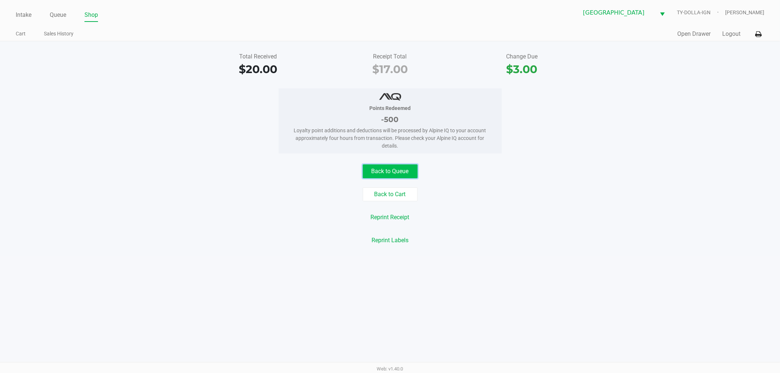
click at [381, 173] on button "Back to Queue" at bounding box center [390, 171] width 55 height 14
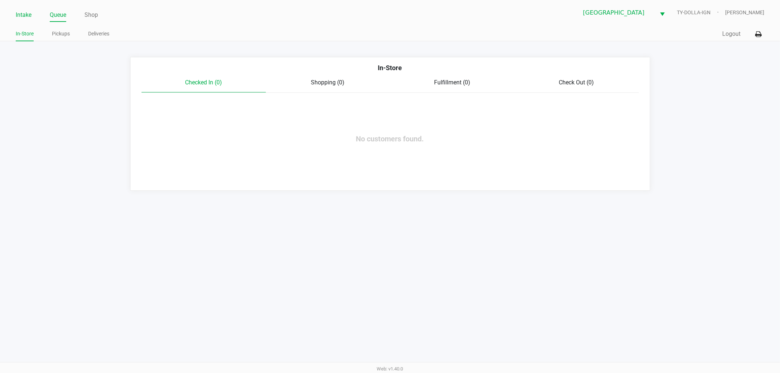
click at [18, 15] on link "Intake" at bounding box center [24, 15] width 16 height 10
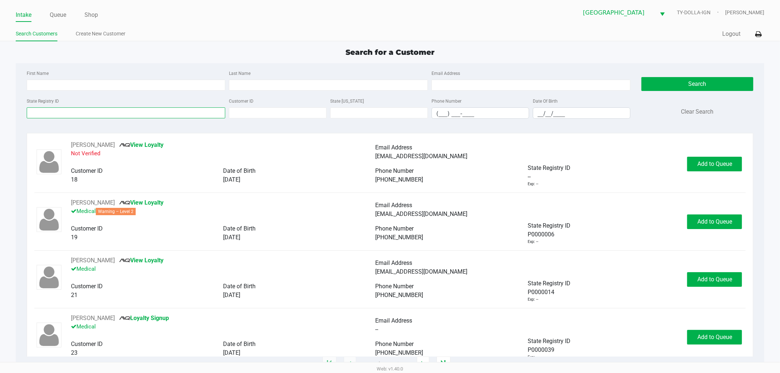
click at [65, 116] on input "State Registry ID" at bounding box center [126, 112] width 199 height 11
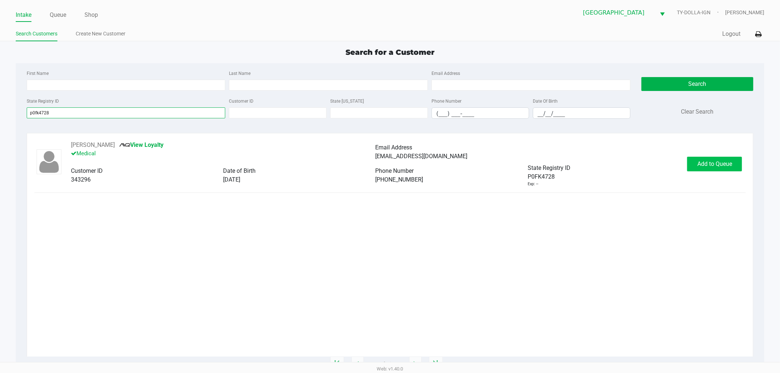
type input "p0fk4728"
click at [689, 164] on button "Add to Queue" at bounding box center [714, 164] width 55 height 15
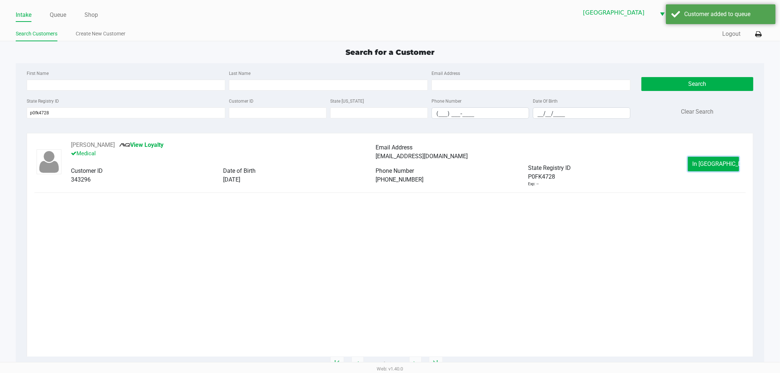
click at [689, 164] on button "In Queue" at bounding box center [713, 164] width 51 height 15
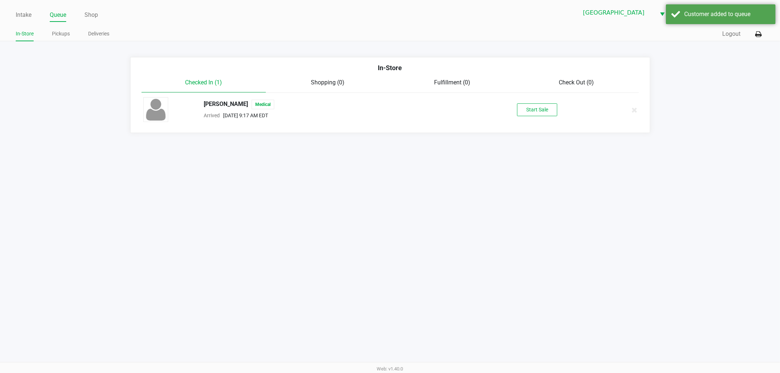
click at [541, 119] on div "Paula Albelda-Nudelman Medical Arrived Sep 27, 2025 9:17 AM EDT Start Sale" at bounding box center [390, 110] width 504 height 26
click at [539, 111] on button "Start Sale" at bounding box center [537, 109] width 40 height 13
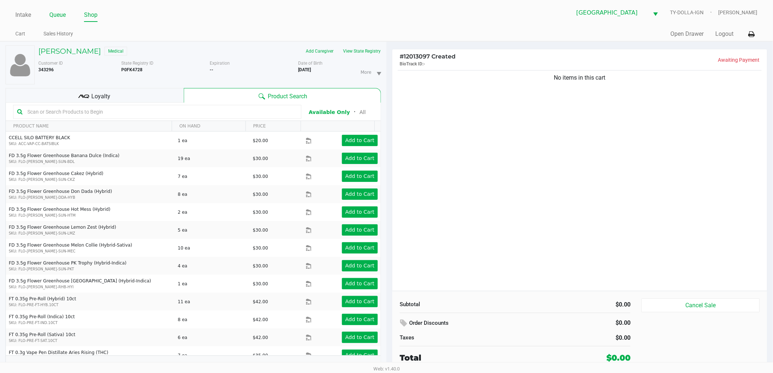
click at [54, 17] on link "Queue" at bounding box center [57, 15] width 16 height 10
click at [109, 92] on span "Loyalty" at bounding box center [101, 96] width 19 height 9
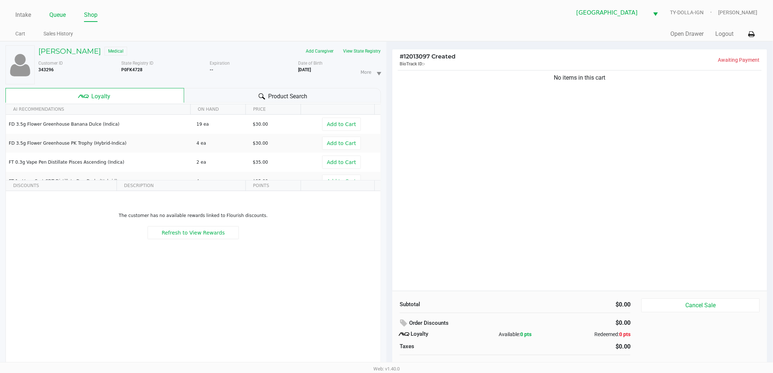
click at [66, 10] on link "Queue" at bounding box center [57, 15] width 16 height 10
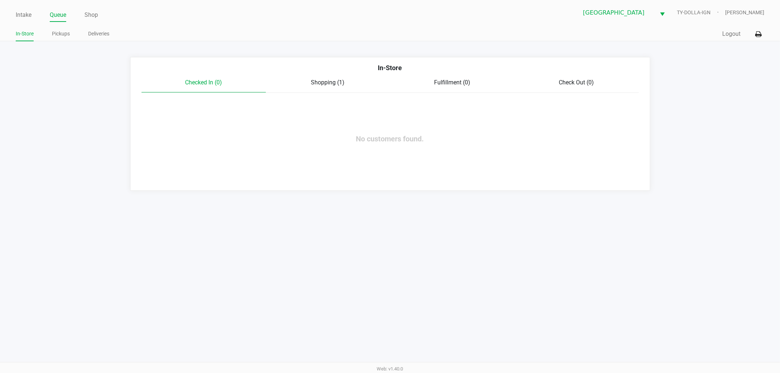
click at [314, 80] on span "Shopping (1)" at bounding box center [328, 82] width 34 height 7
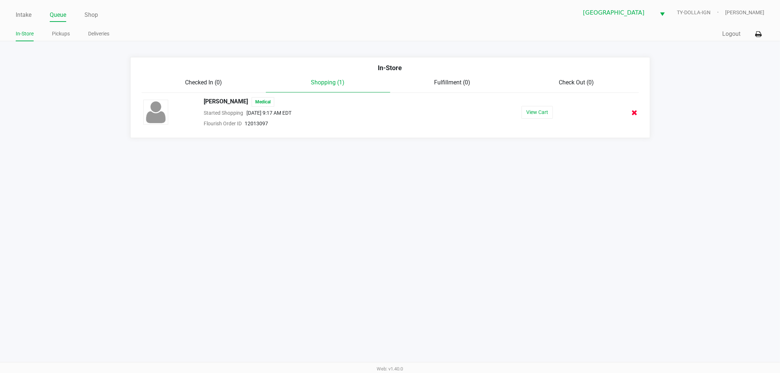
click at [635, 110] on icon at bounding box center [635, 112] width 6 height 5
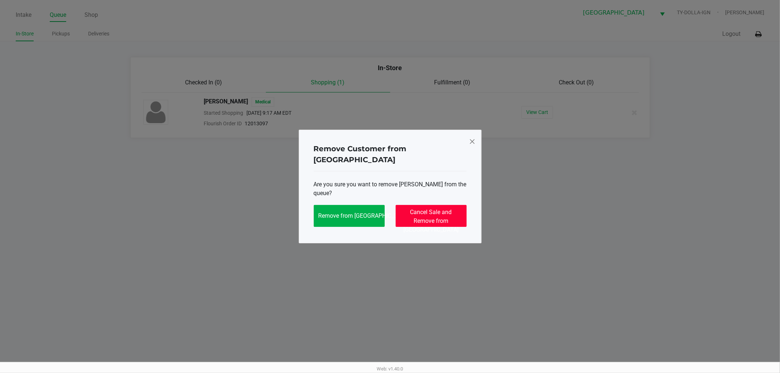
click at [412, 210] on span "Cancel Sale and Remove from Queue" at bounding box center [430, 221] width 55 height 24
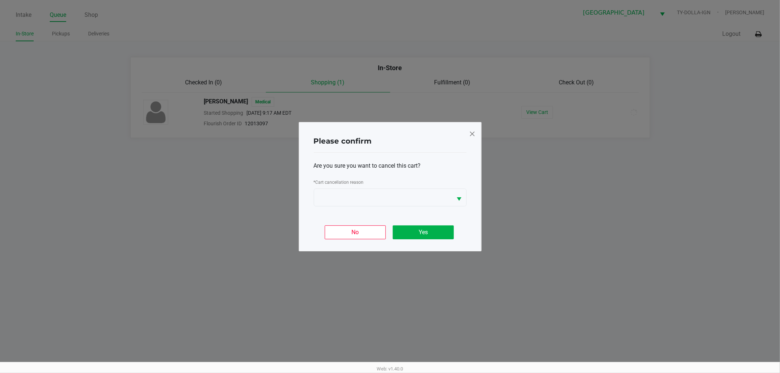
click at [408, 180] on div "* Cart cancellation reason" at bounding box center [390, 183] width 153 height 11
click at [376, 205] on span at bounding box center [383, 197] width 138 height 17
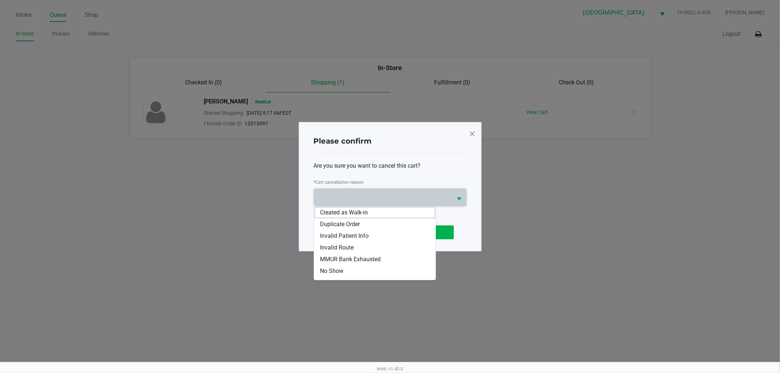
click at [474, 132] on span at bounding box center [472, 134] width 7 height 12
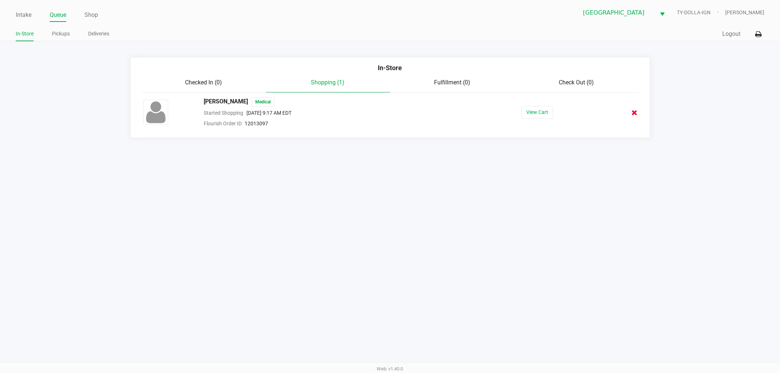
click at [634, 111] on icon at bounding box center [635, 112] width 6 height 5
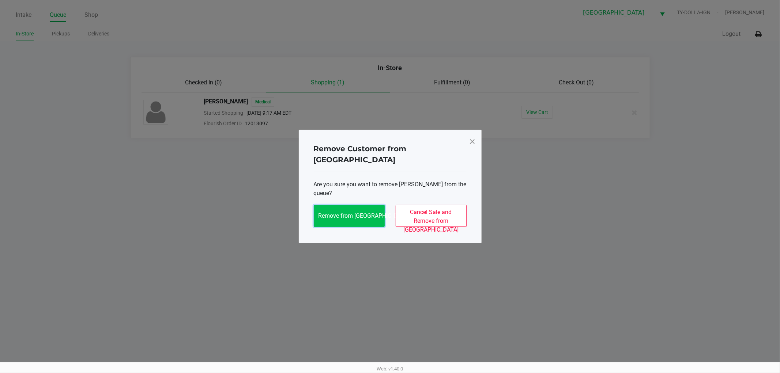
click at [365, 205] on button "Remove from Queue" at bounding box center [349, 216] width 71 height 22
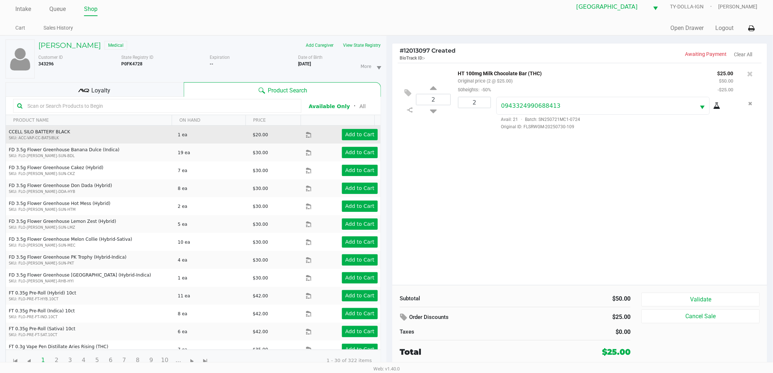
scroll to position [8, 0]
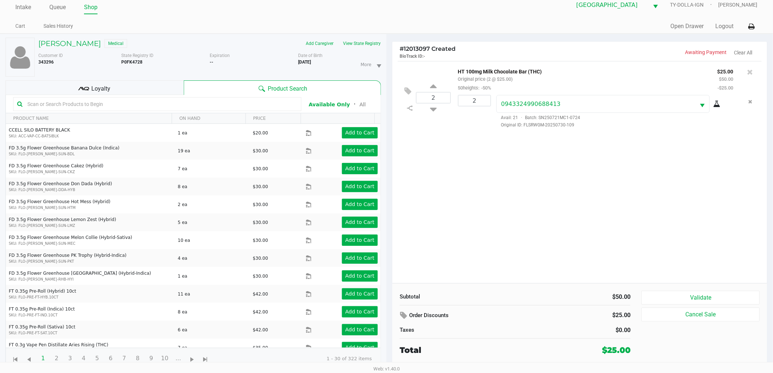
click at [128, 89] on div "Loyalty" at bounding box center [94, 87] width 178 height 15
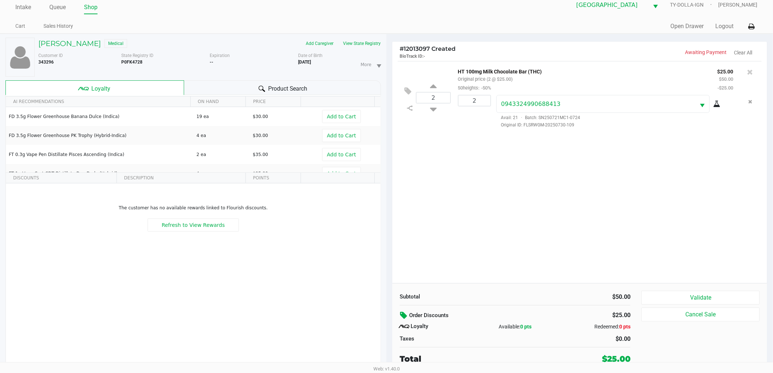
click at [406, 317] on icon at bounding box center [404, 315] width 9 height 8
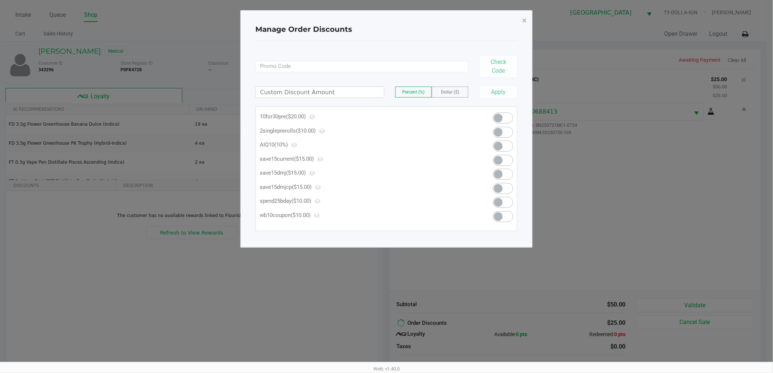
scroll to position [0, 0]
click at [501, 201] on span at bounding box center [501, 202] width 9 height 9
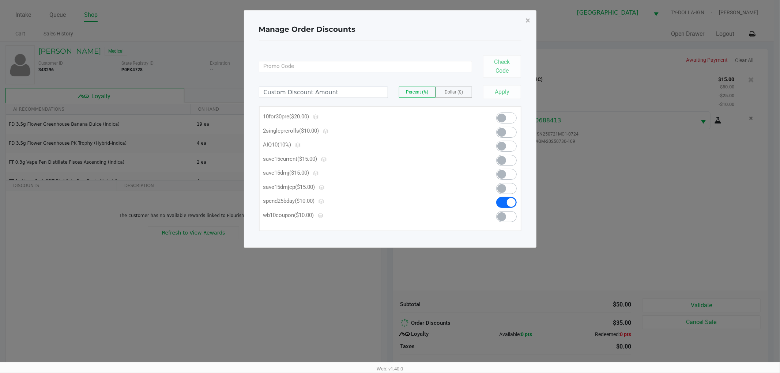
click at [550, 196] on ngb-modal-window "Manage Order Discounts × Check Code Percent (%) Dollar ($) Apply 10for30pre ($2…" at bounding box center [390, 186] width 780 height 373
click at [528, 18] on span "×" at bounding box center [528, 20] width 5 height 10
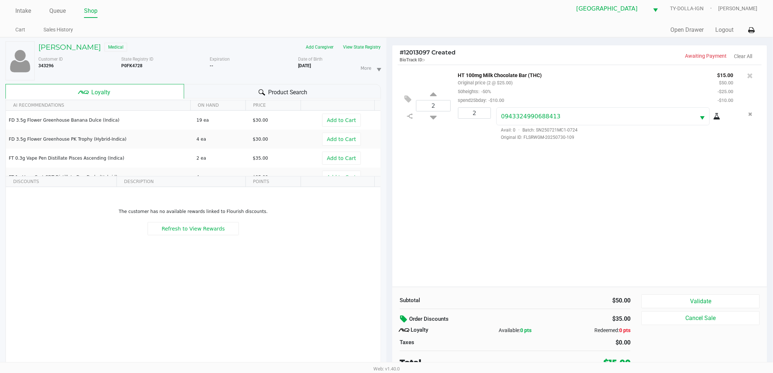
scroll to position [8, 0]
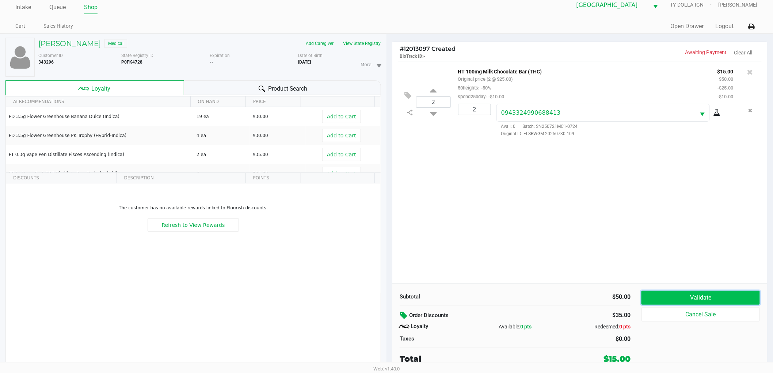
click at [694, 297] on button "Validate" at bounding box center [701, 298] width 118 height 14
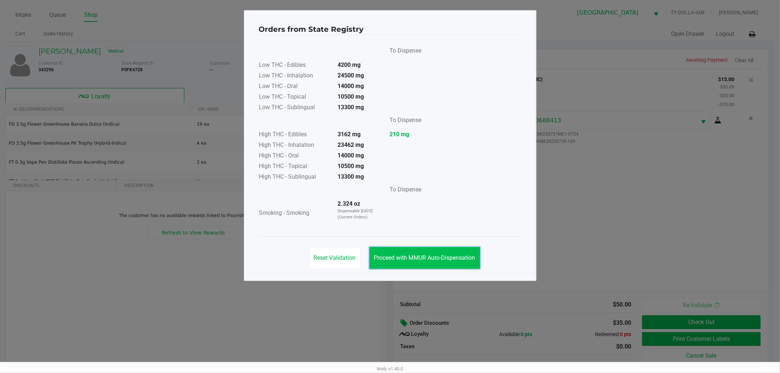
click at [425, 252] on button "Proceed with MMUR Auto-Dispensation" at bounding box center [424, 258] width 111 height 22
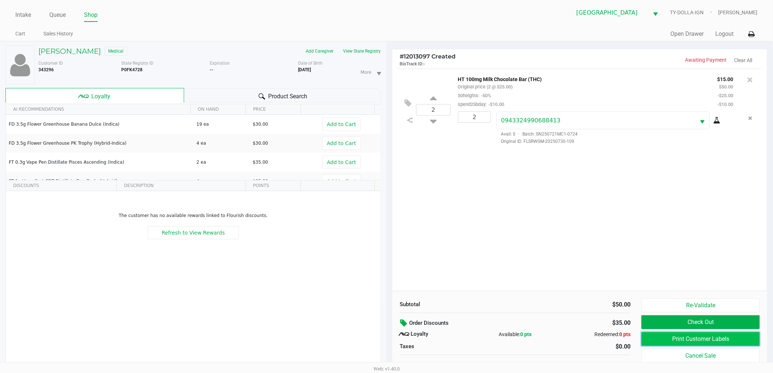
click at [700, 343] on button "Print Customer Labels" at bounding box center [701, 339] width 118 height 14
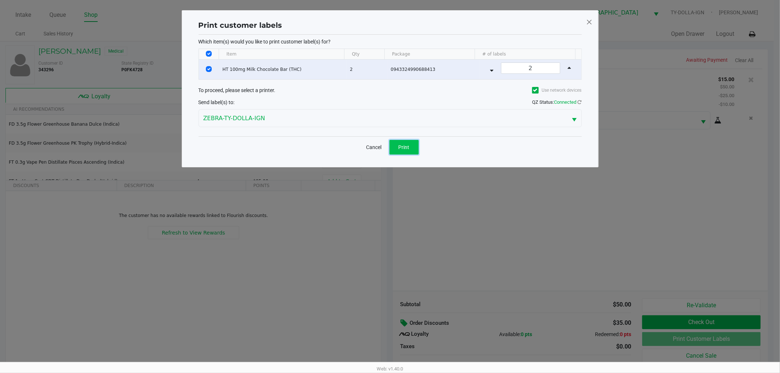
click at [404, 152] on button "Print" at bounding box center [403, 147] width 29 height 15
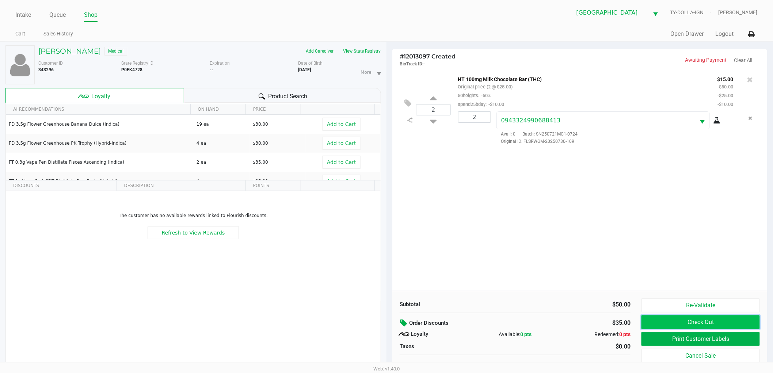
click at [740, 322] on button "Check Out" at bounding box center [701, 322] width 118 height 14
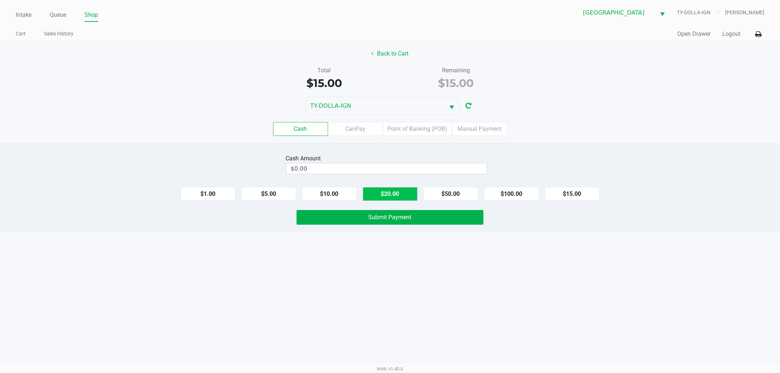
click at [374, 197] on button "$20.00" at bounding box center [390, 194] width 55 height 14
type input "$20.00"
click at [375, 224] on button "Submit Payment" at bounding box center [389, 217] width 187 height 15
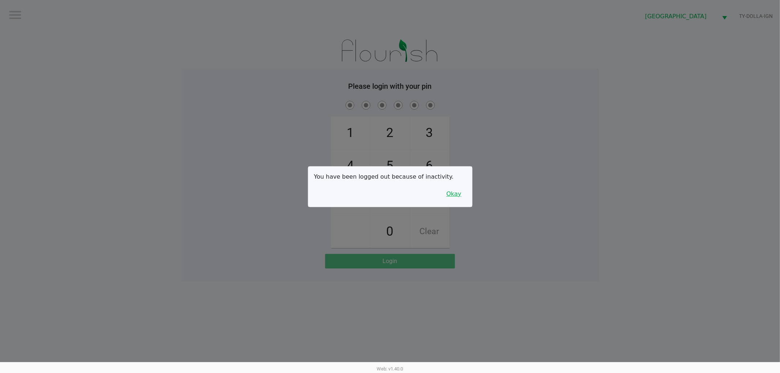
click at [456, 196] on button "Okay" at bounding box center [454, 194] width 24 height 14
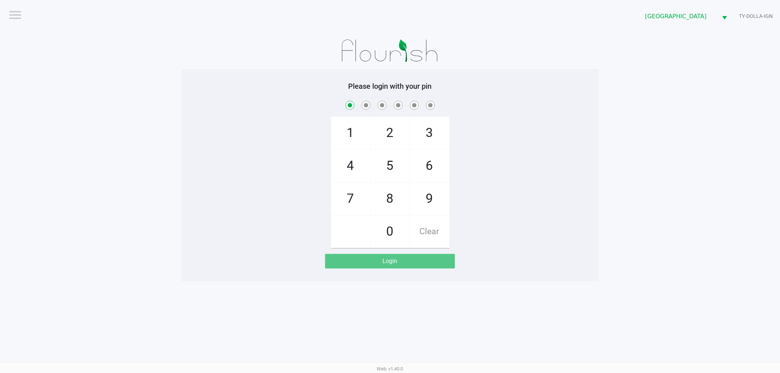
checkbox input "true"
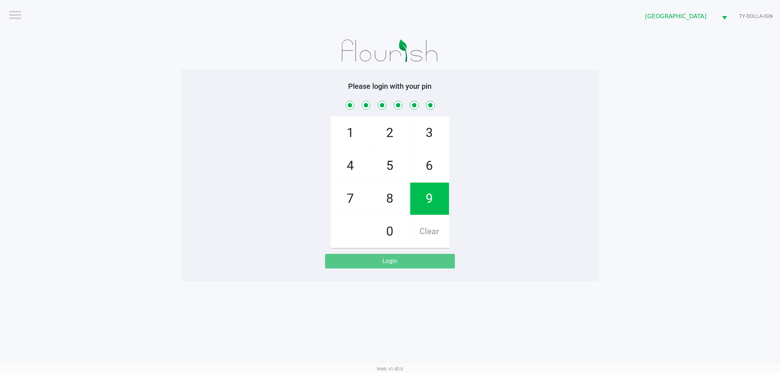
checkbox input "true"
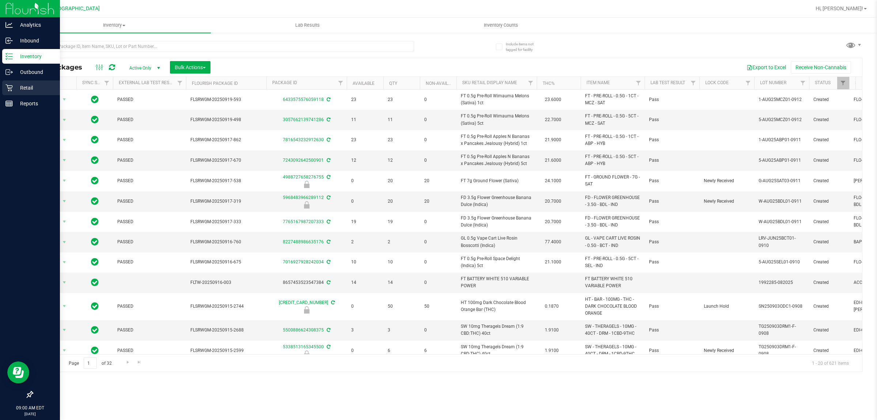
click at [31, 84] on p "Retail" at bounding box center [35, 87] width 44 height 9
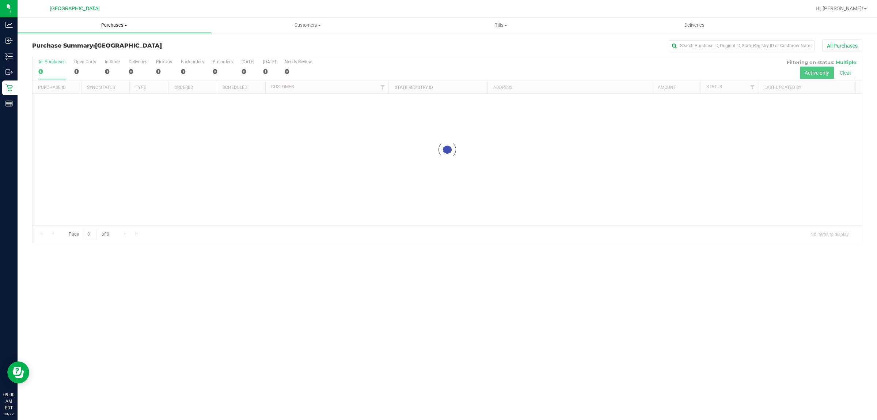
click at [99, 26] on span "Purchases" at bounding box center [114, 25] width 193 height 7
click at [86, 55] on li "Fulfillment" at bounding box center [114, 53] width 193 height 9
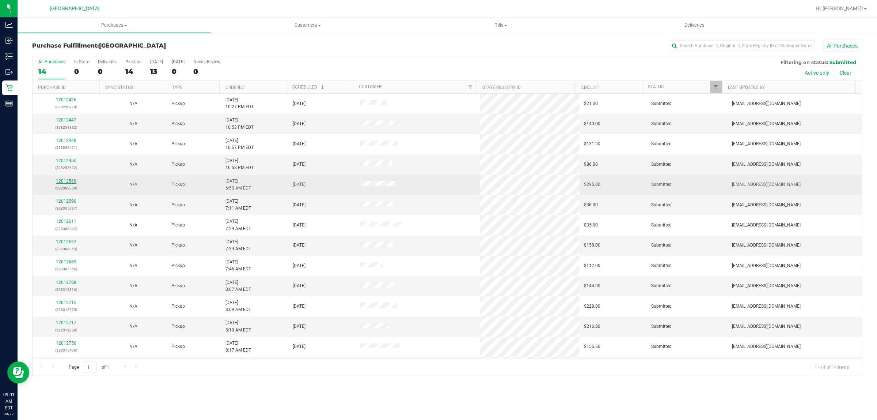
click at [75, 181] on link "12012569" at bounding box center [66, 180] width 20 height 5
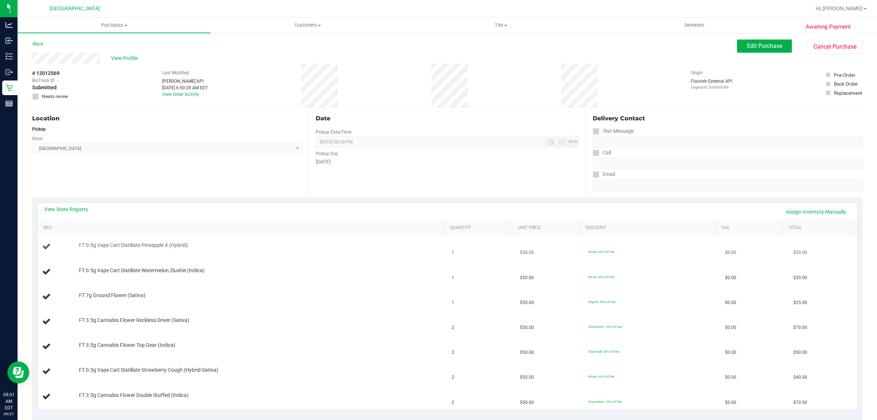
scroll to position [183, 0]
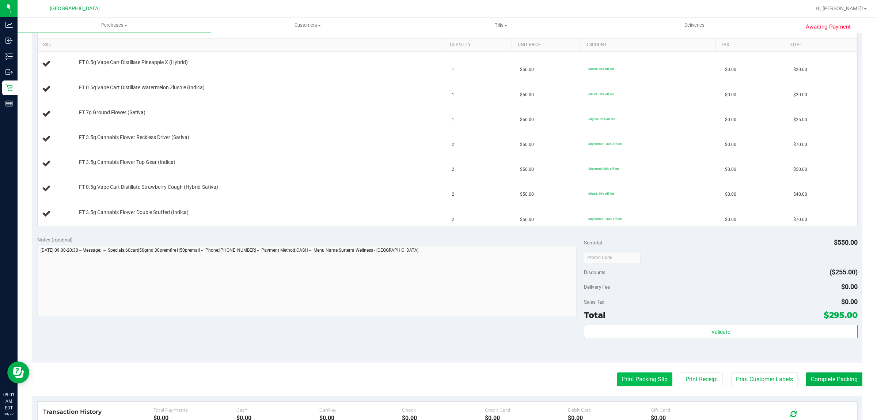
click at [617, 377] on button "Print Packing Slip" at bounding box center [644, 379] width 55 height 14
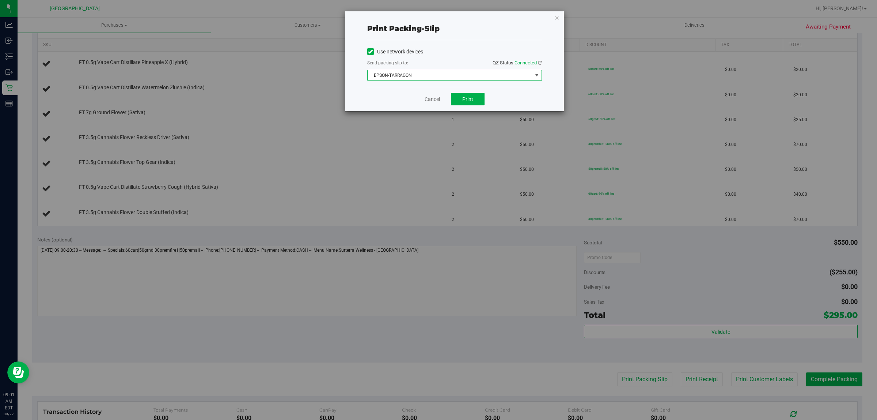
click at [389, 75] on span "EPSON-TARRAGON" at bounding box center [450, 75] width 165 height 10
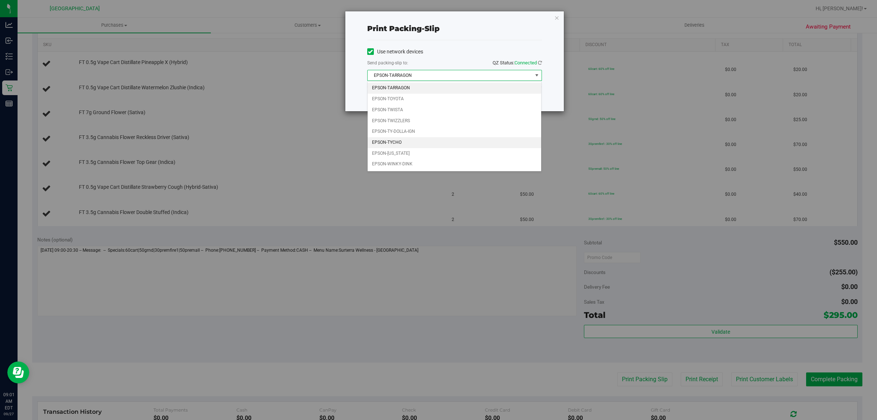
click at [401, 144] on li "EPSON-TYCHO" at bounding box center [455, 142] width 174 height 11
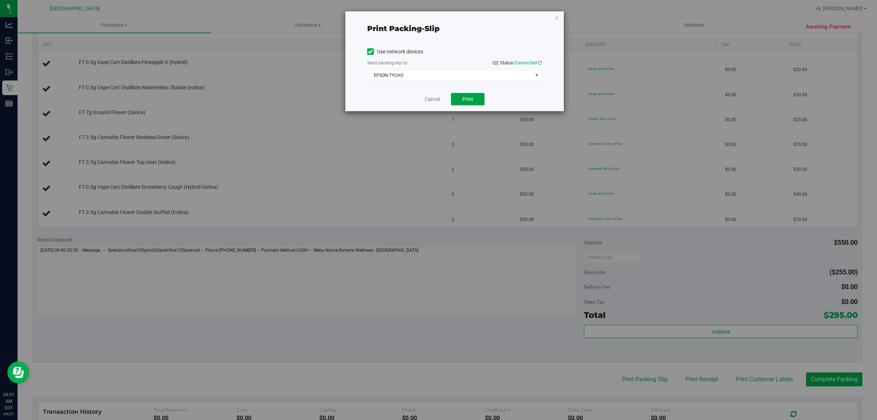
click at [455, 101] on button "Print" at bounding box center [468, 99] width 34 height 12
click at [423, 105] on div "Cancel Print" at bounding box center [454, 99] width 175 height 24
click at [431, 101] on link "Cancel" at bounding box center [432, 99] width 15 height 8
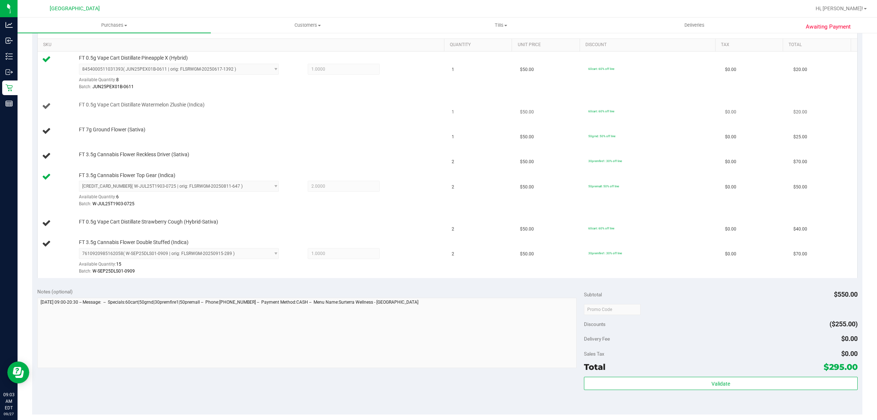
click at [139, 103] on span "FT 0.5g Vape Cart Distillate Watermelon Zlushie (Indica)" at bounding box center [142, 104] width 126 height 7
click at [113, 154] on span "FT 3.5g Cannabis Flower Reckless Driver (Sativa)" at bounding box center [134, 154] width 110 height 7
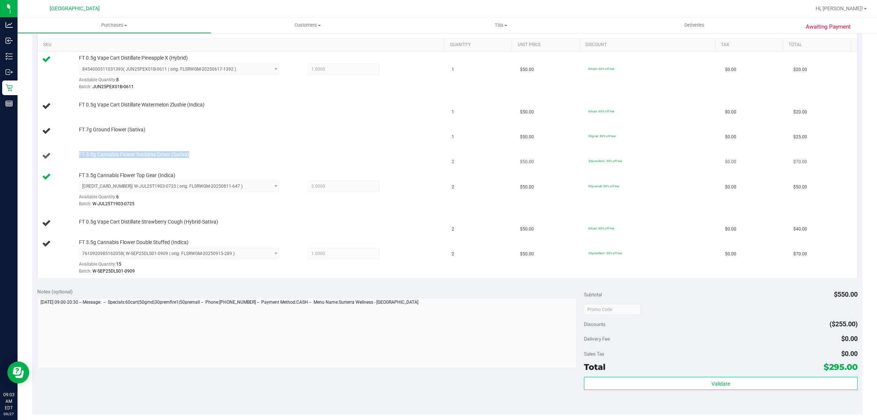
click at [113, 154] on span "FT 3.5g Cannabis Flower Reckless Driver (Sativa)" at bounding box center [134, 154] width 110 height 7
copy div "FT 3.5g Cannabis Flower Reckless Driver (Sativa)"
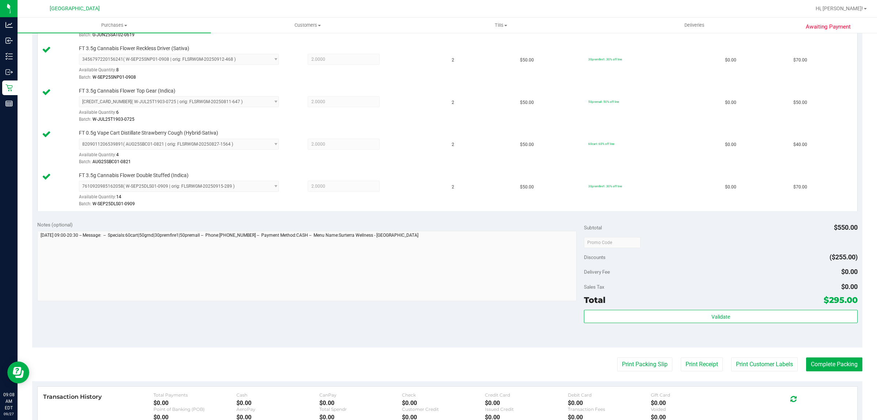
scroll to position [320, 0]
click at [590, 326] on div "Validate" at bounding box center [720, 325] width 273 height 33
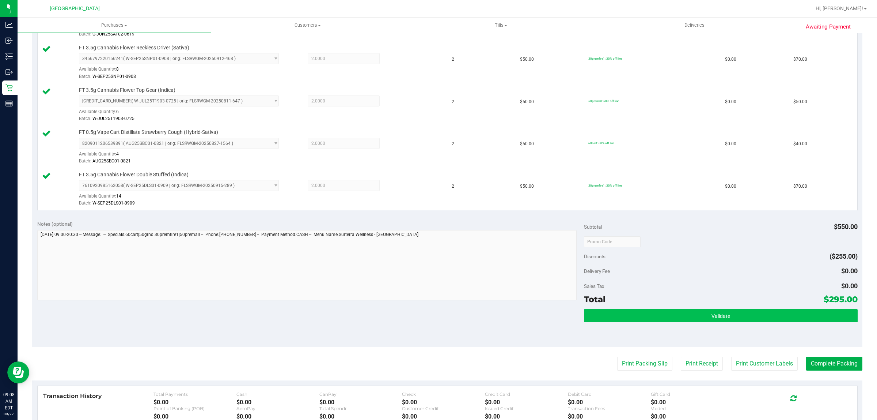
click at [590, 323] on div "Validate" at bounding box center [720, 316] width 273 height 14
click at [662, 322] on button "Validate" at bounding box center [720, 315] width 273 height 13
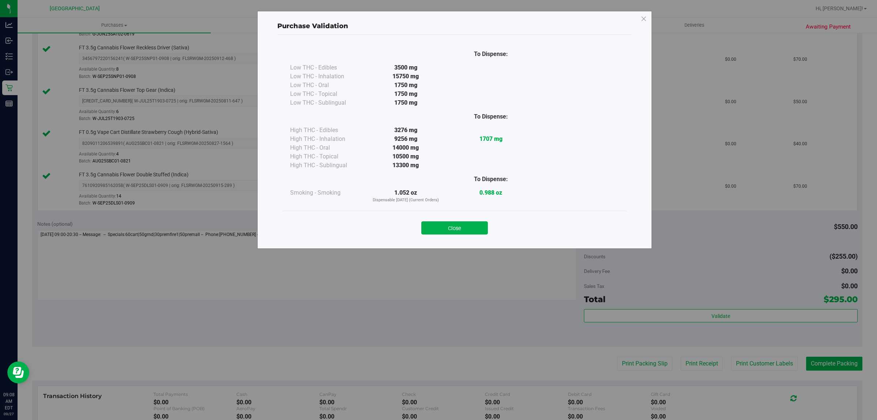
click at [466, 220] on div "Close" at bounding box center [454, 225] width 333 height 18
click at [469, 225] on button "Close" at bounding box center [454, 227] width 67 height 13
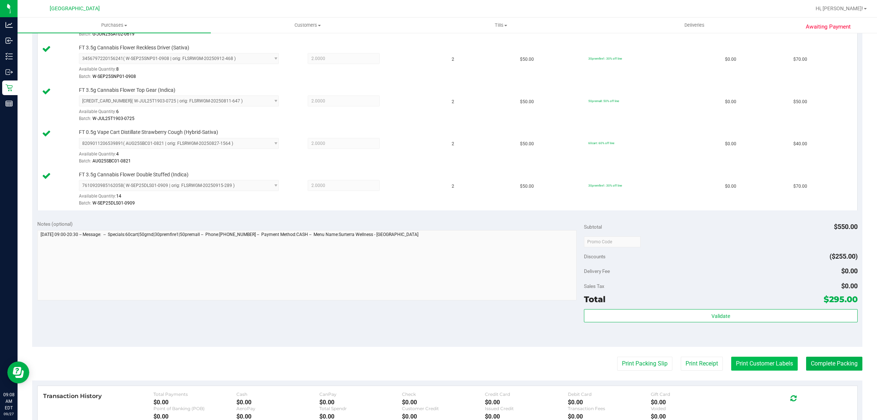
click at [736, 368] on button "Print Customer Labels" at bounding box center [764, 363] width 67 height 14
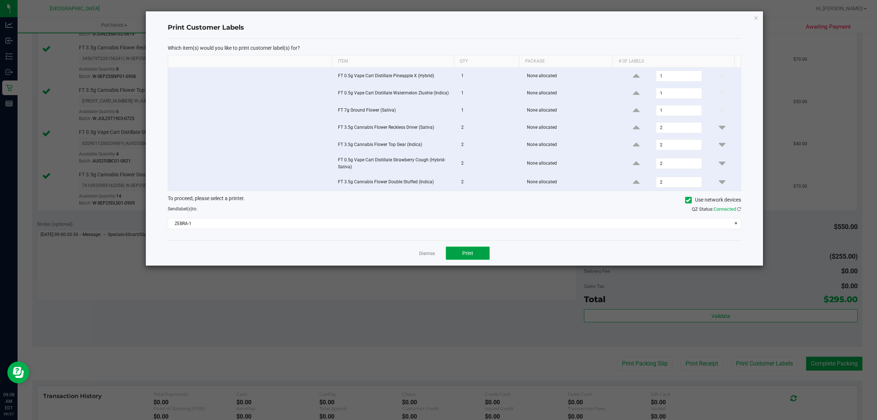
click at [477, 258] on button "Print" at bounding box center [468, 252] width 44 height 13
click at [428, 253] on link "Dismiss" at bounding box center [427, 253] width 16 height 6
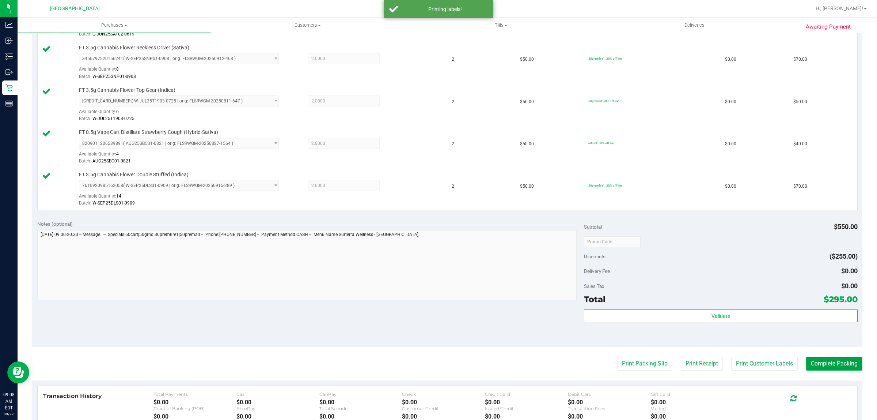
click at [806, 362] on button "Complete Packing" at bounding box center [834, 363] width 56 height 14
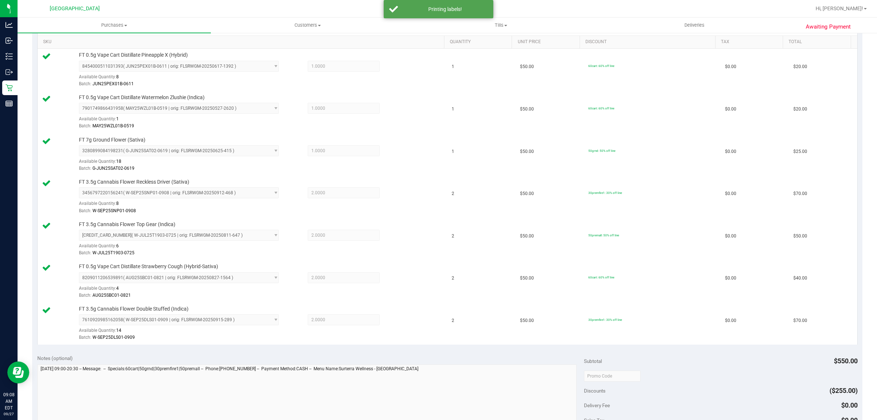
scroll to position [0, 0]
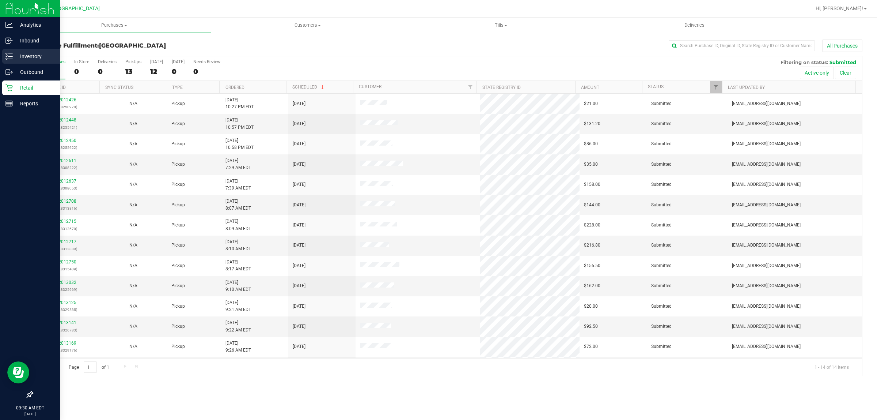
click at [17, 59] on p "Inventory" at bounding box center [35, 56] width 44 height 9
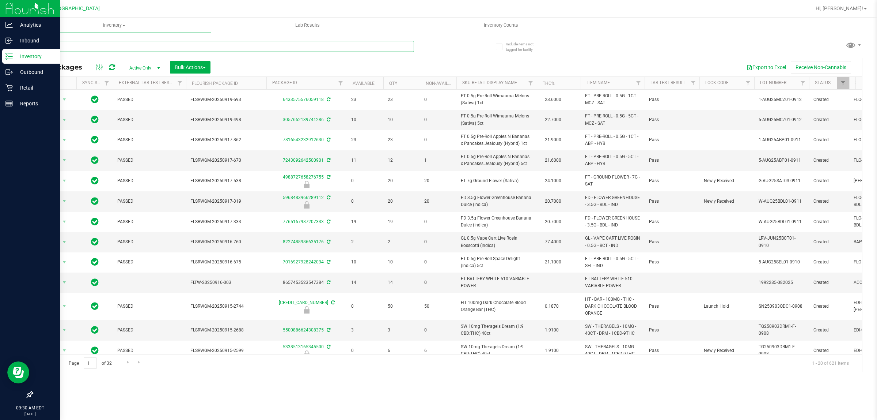
click at [109, 42] on input "text" at bounding box center [223, 46] width 382 height 11
type input "fic"
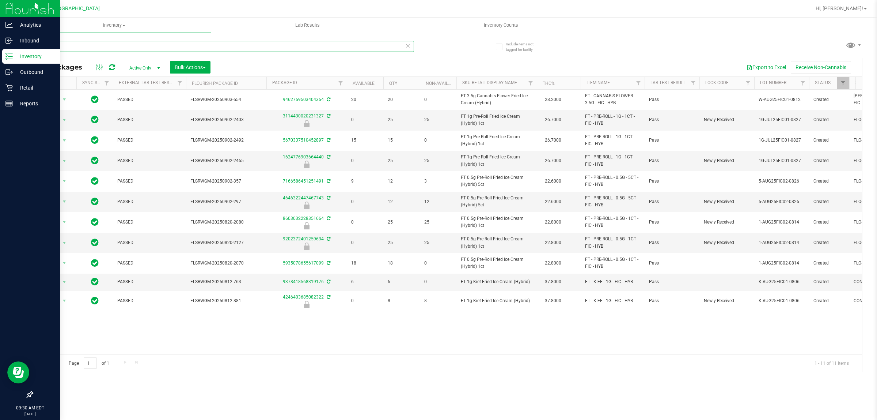
click at [109, 46] on input "fic" at bounding box center [223, 46] width 382 height 11
click at [151, 43] on input "fic" at bounding box center [223, 46] width 382 height 11
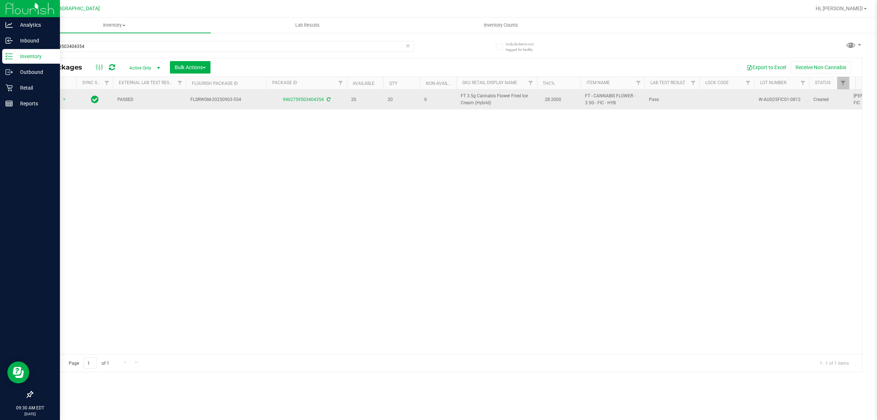
drag, startPoint x: 493, startPoint y: 104, endPoint x: 458, endPoint y: 99, distance: 35.0
click at [458, 99] on td "FT 3.5g Cannabis Flower Fried Ice Cream (Hybrid)" at bounding box center [497, 100] width 80 height 20
copy span "FT 3.5g Cannabis Flower Fried Ice Cream (Hybrid)"
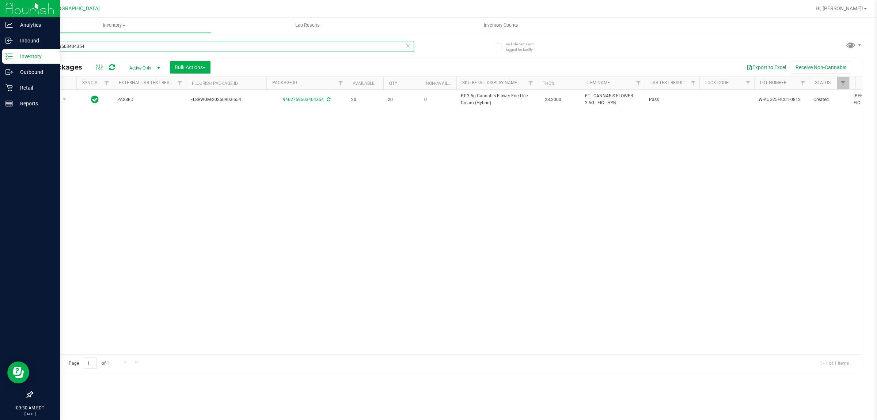
click at [211, 43] on input "9462759503404354" at bounding box center [223, 46] width 382 height 11
paste input "FT 3.5g Cannabis Flower Fried Ice Cream (Hybrid)"
type input "FT 3.5g Cannabis Flower Fried Ice Cream (Hybrid)"
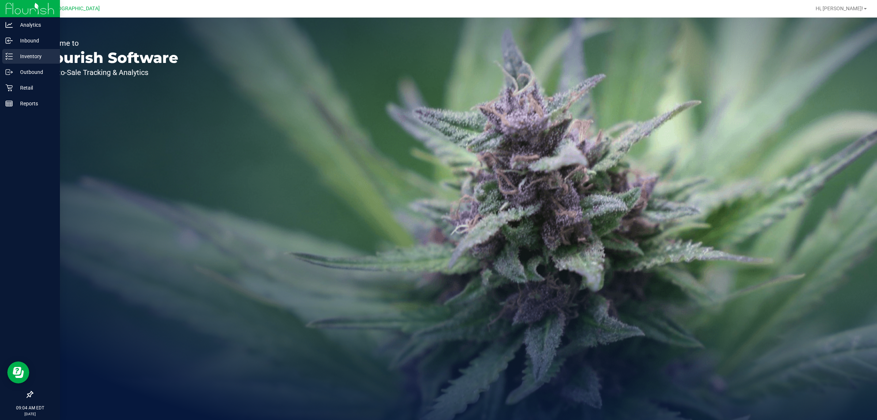
click at [20, 51] on div "Inventory" at bounding box center [31, 56] width 58 height 15
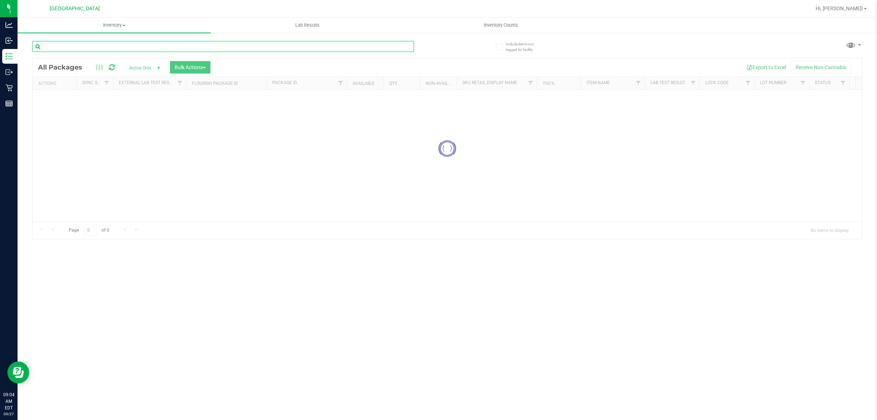
click at [122, 48] on input "text" at bounding box center [223, 46] width 382 height 11
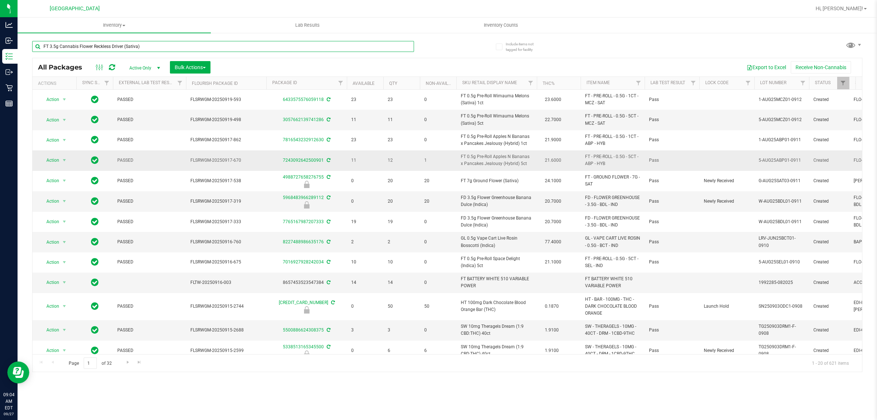
type input "FT 3.5g Cannabis Flower Reckless Driver (Sativa)"
